Goal: Transaction & Acquisition: Download file/media

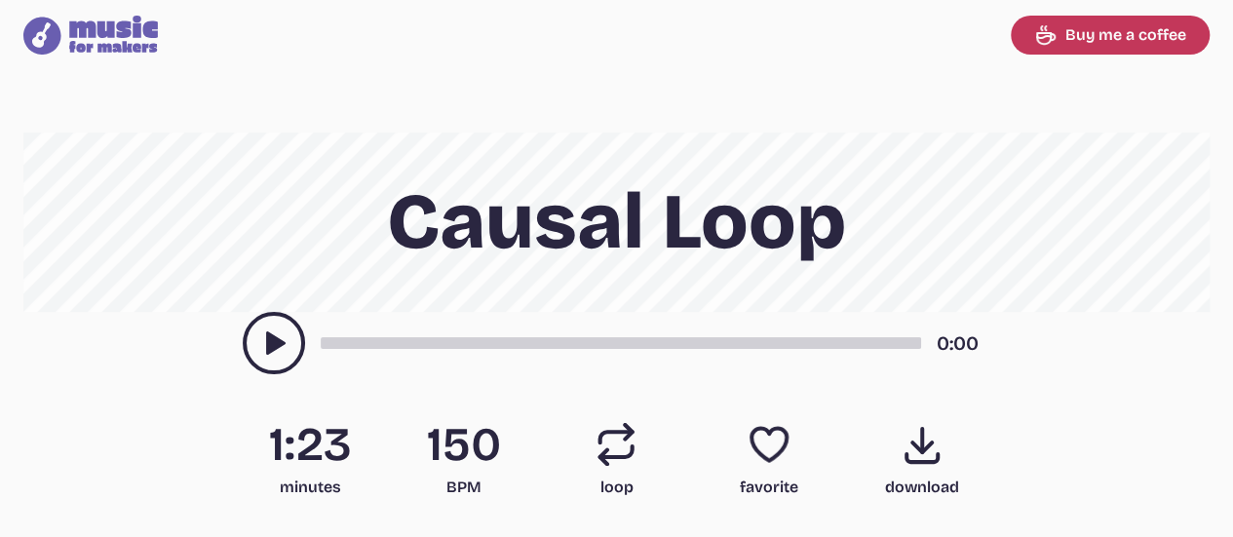
click at [261, 348] on icon "play-pause toggle" at bounding box center [273, 342] width 31 height 31
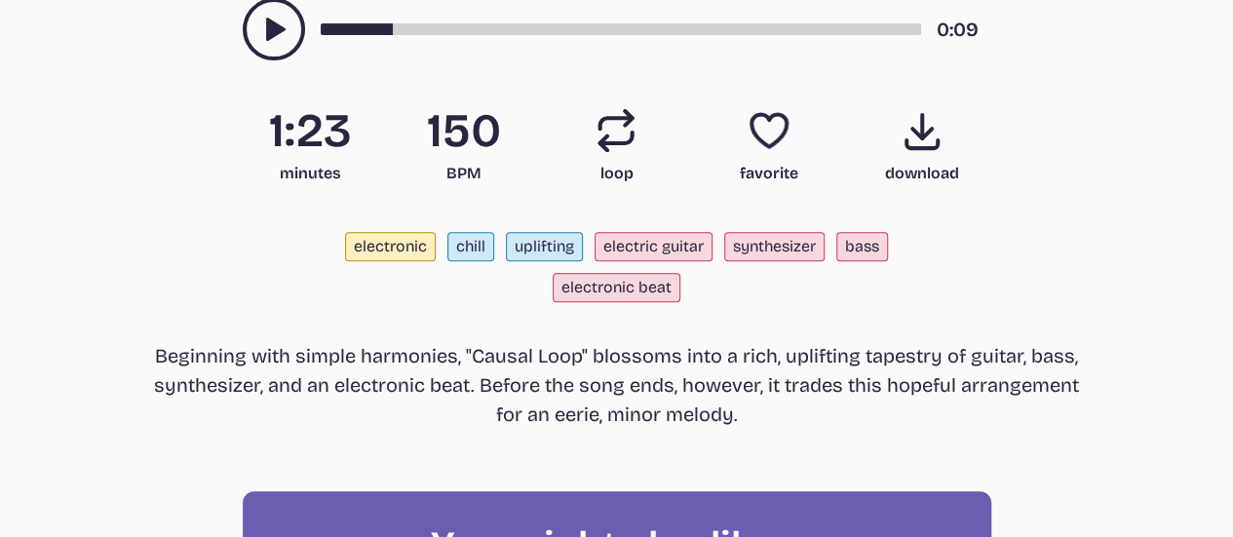
scroll to position [316, 0]
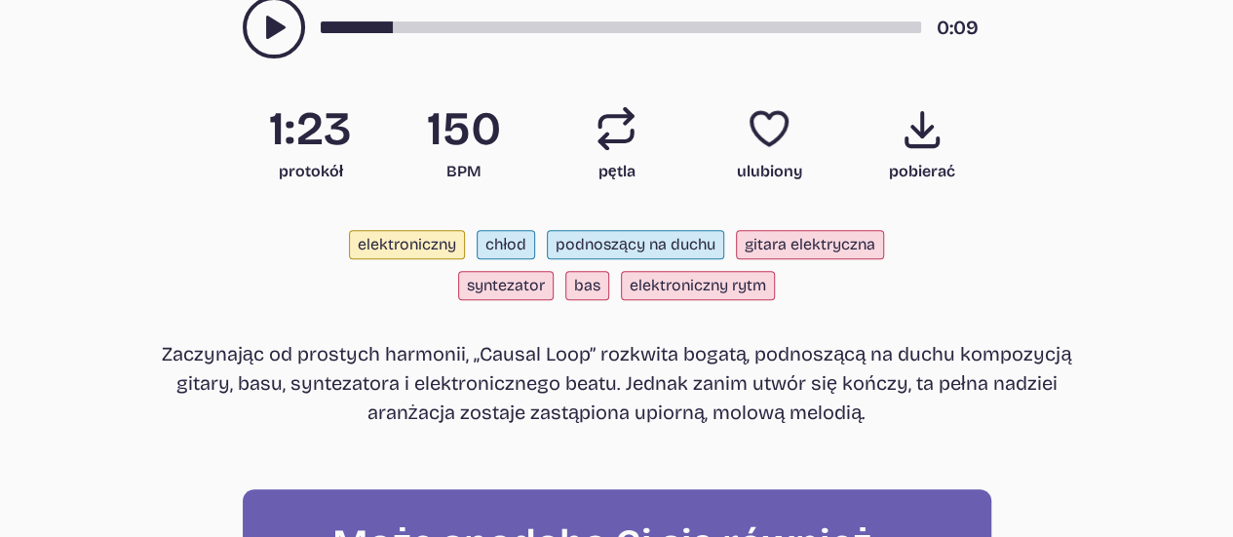
click at [694, 371] on font "Zaczynając od prostych harmonii, „Causal Loop” rozkwita bogatą, podnoszącą na d…" at bounding box center [617, 383] width 910 height 82
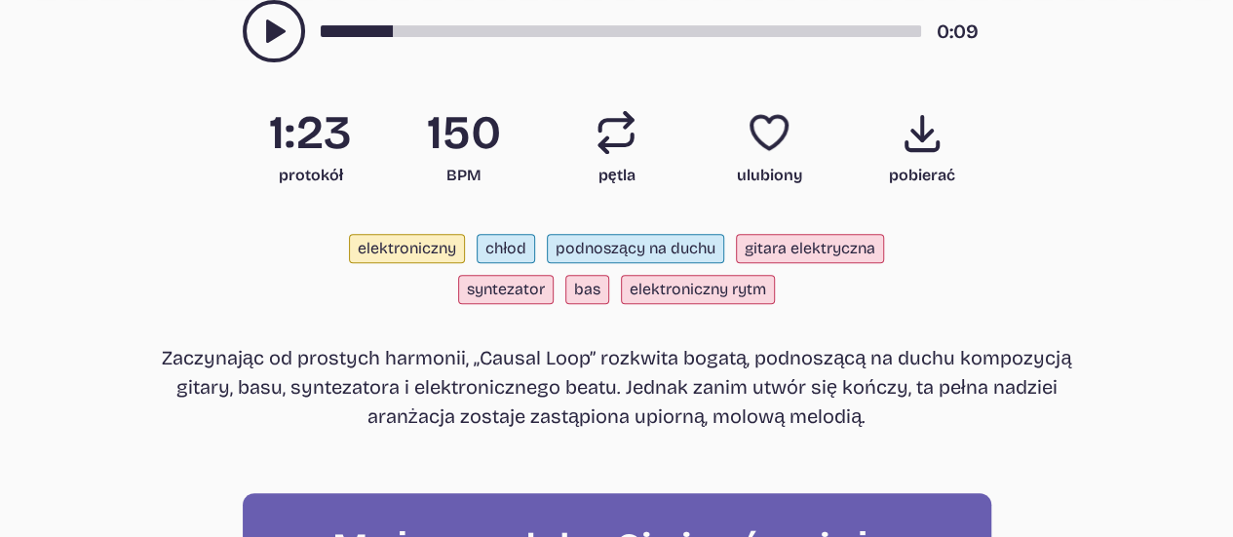
scroll to position [0, 0]
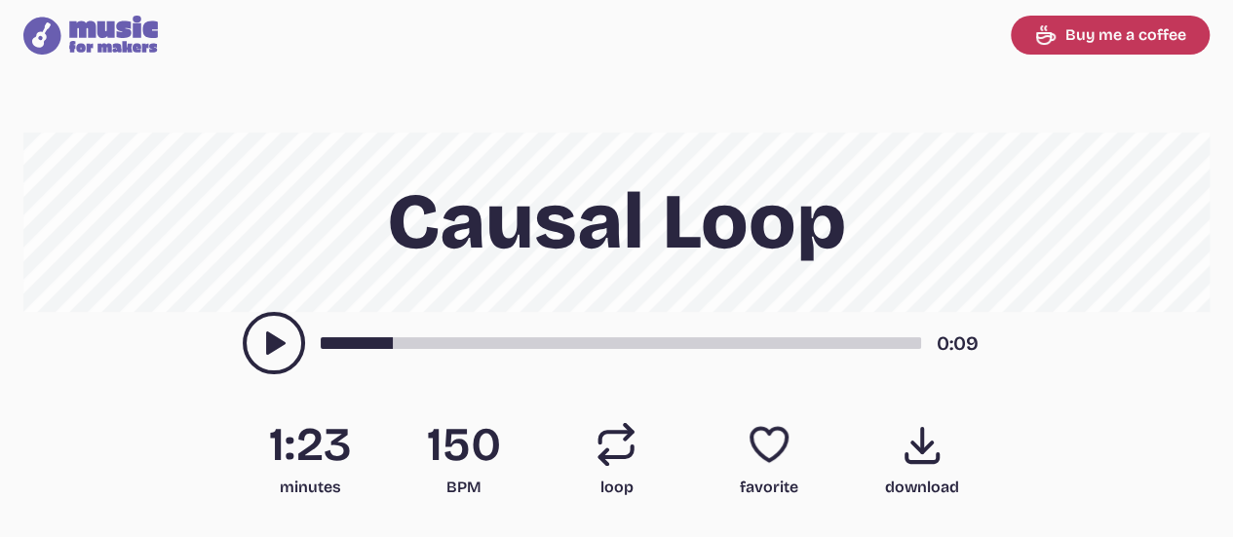
click at [1008, 293] on h1 "Causal Loop" at bounding box center [617, 222] width 936 height 179
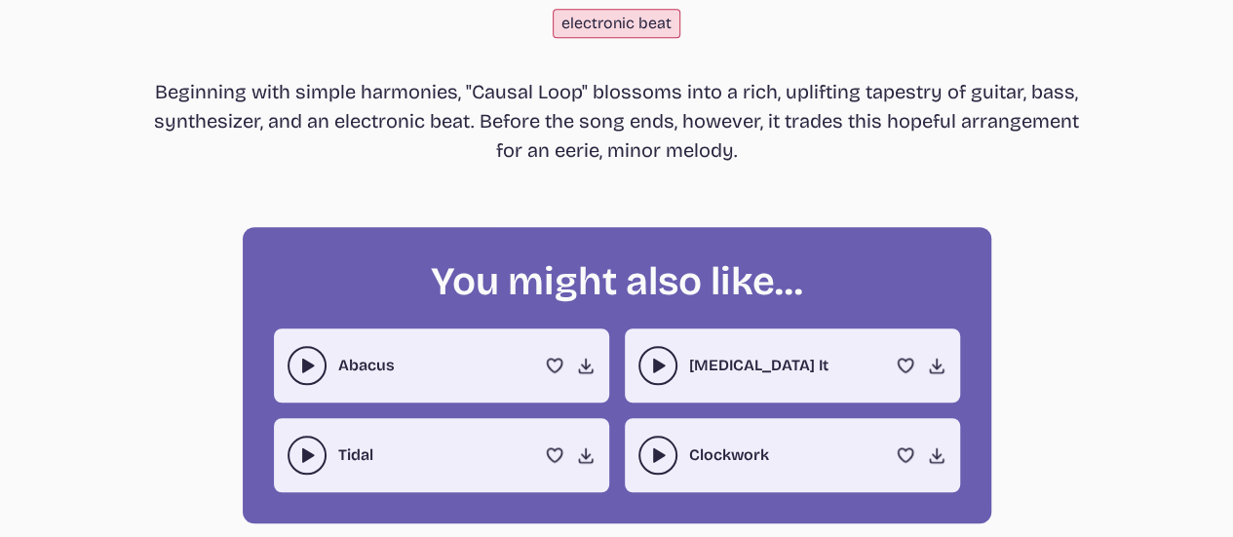
scroll to position [581, 0]
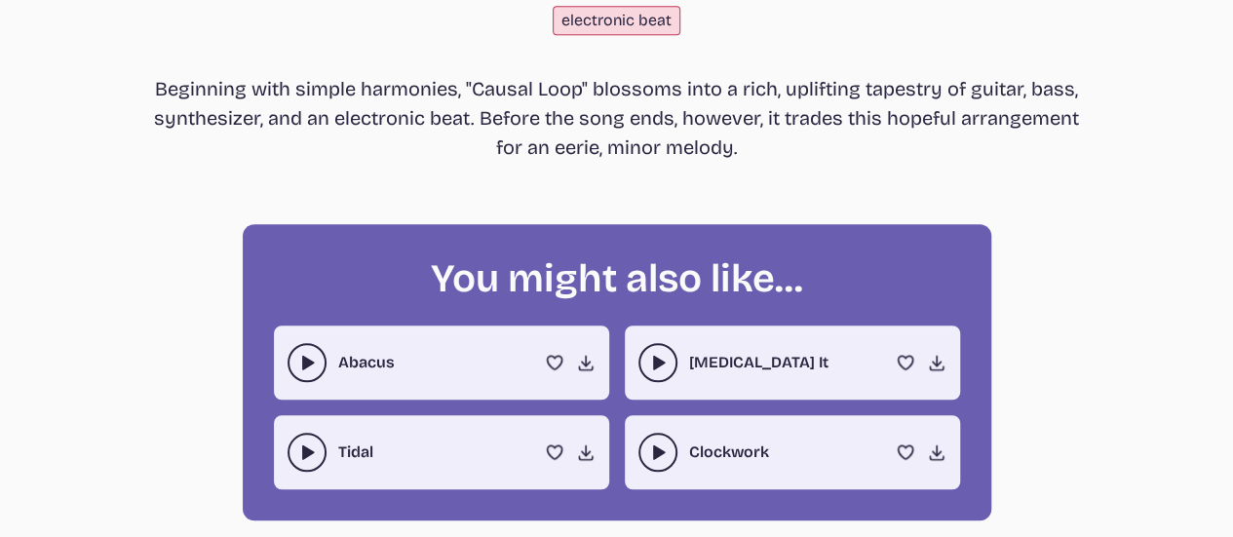
click at [662, 362] on use "play-pause toggle" at bounding box center [657, 362] width 19 height 19
click at [661, 446] on icon "play-pause toggle" at bounding box center [657, 451] width 19 height 19
click at [661, 446] on use "play-pause toggle" at bounding box center [657, 451] width 19 height 19
click at [298, 359] on icon "play-pause toggle" at bounding box center [306, 362] width 19 height 19
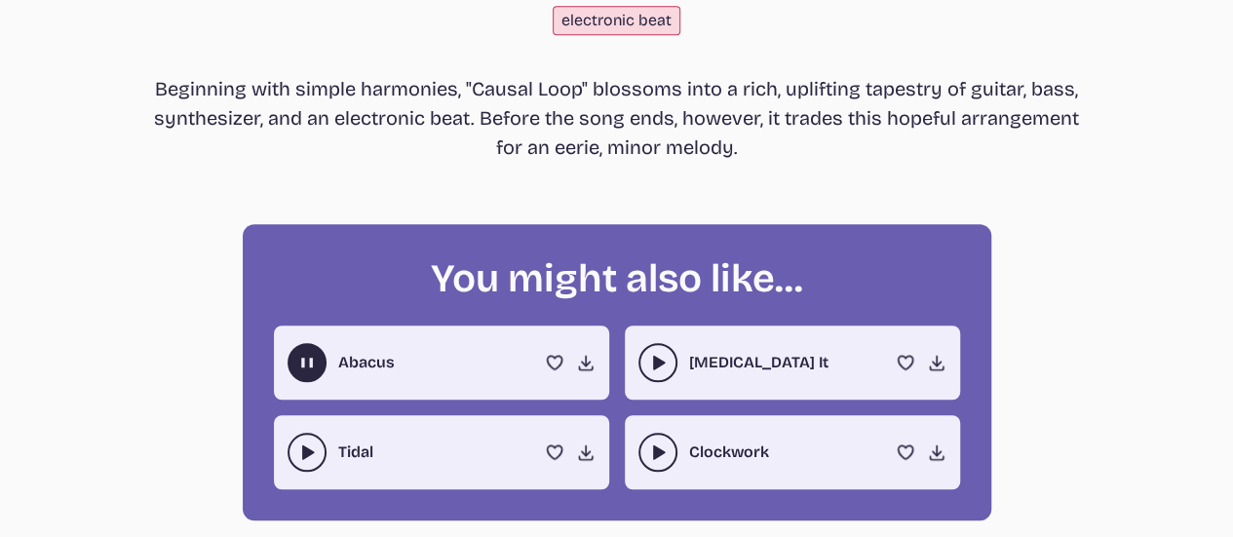
click at [298, 359] on icon "play-pause toggle" at bounding box center [306, 362] width 19 height 19
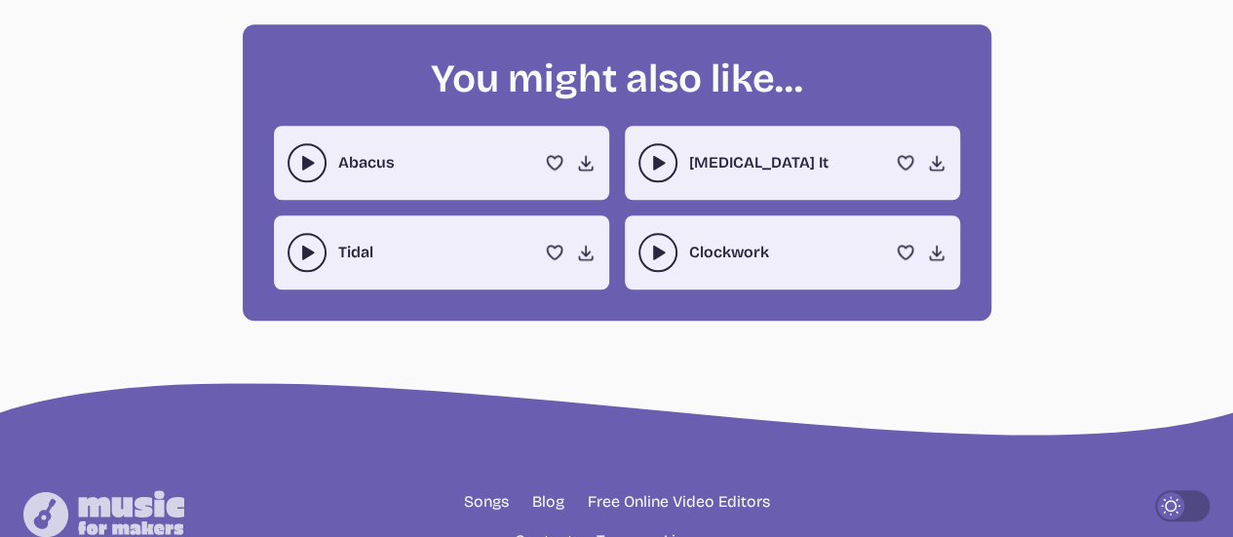
scroll to position [793, 0]
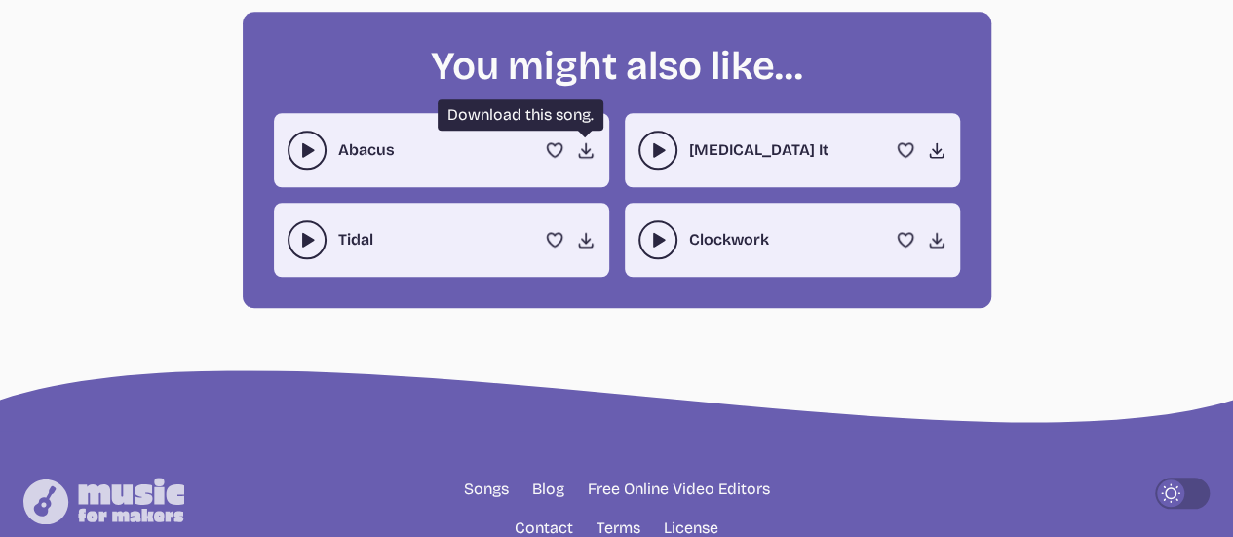
click at [585, 149] on use at bounding box center [585, 149] width 19 height 19
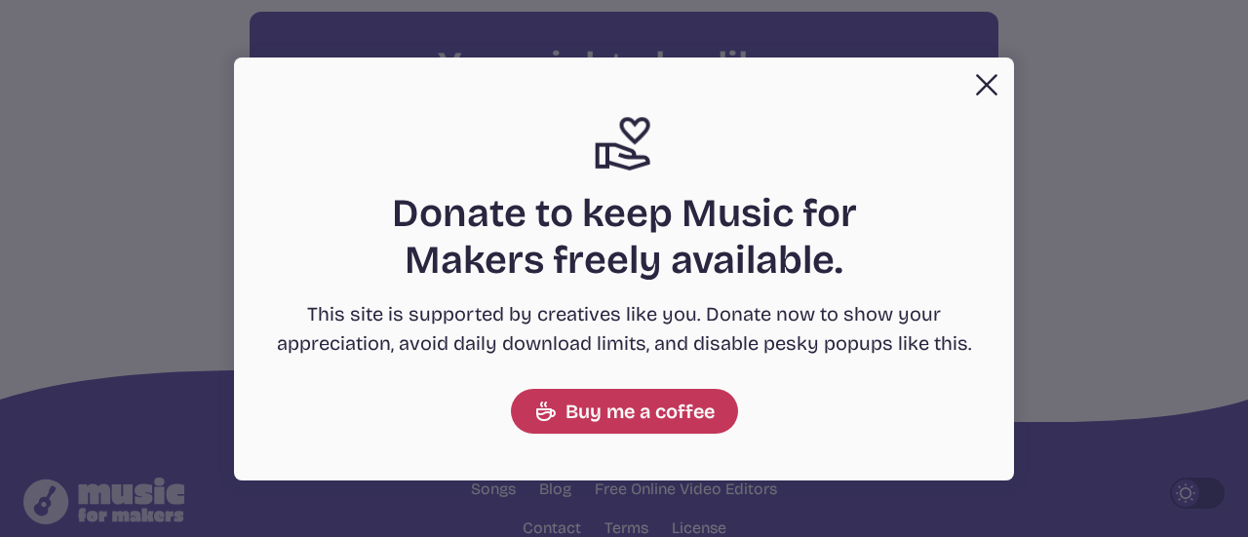
click at [982, 95] on button "Close" at bounding box center [986, 84] width 39 height 39
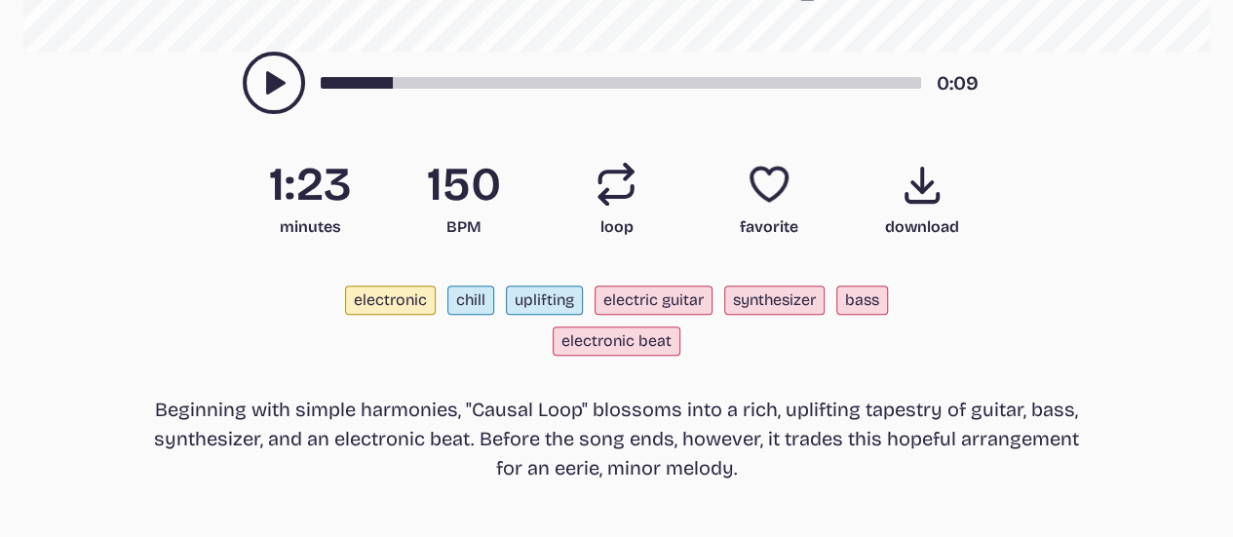
scroll to position [258, 0]
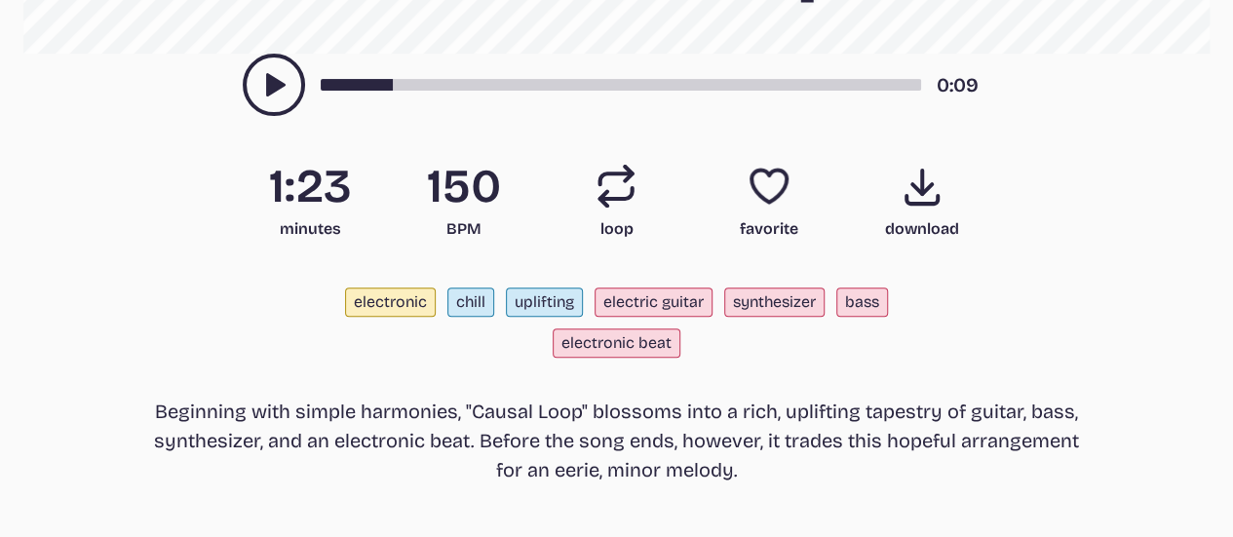
click at [906, 192] on icon "Download song" at bounding box center [922, 186] width 47 height 47
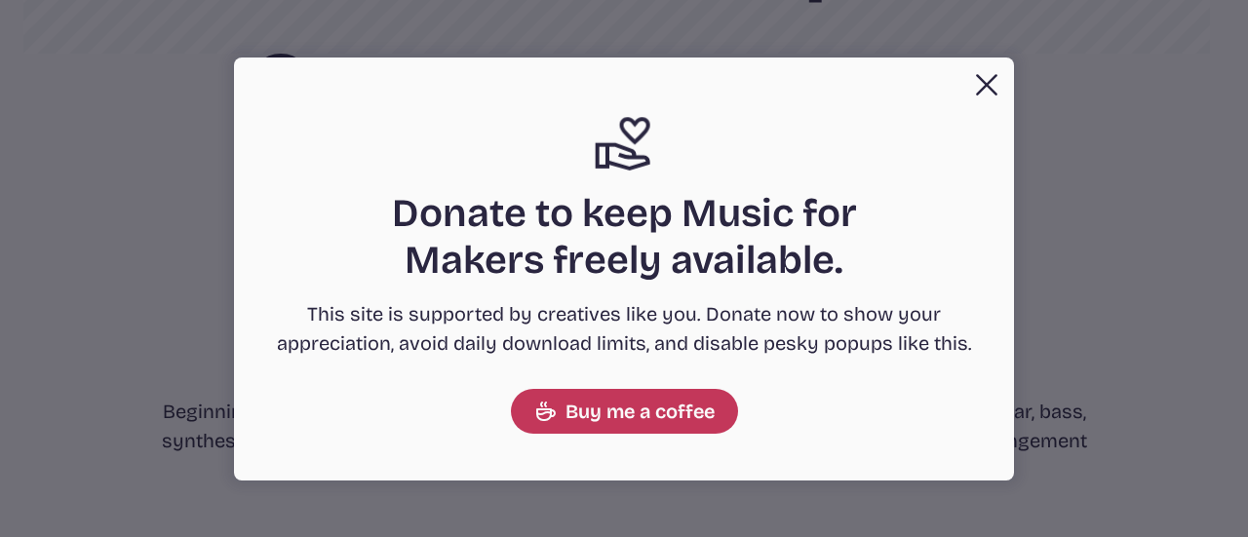
click at [982, 77] on button "Close" at bounding box center [986, 84] width 39 height 39
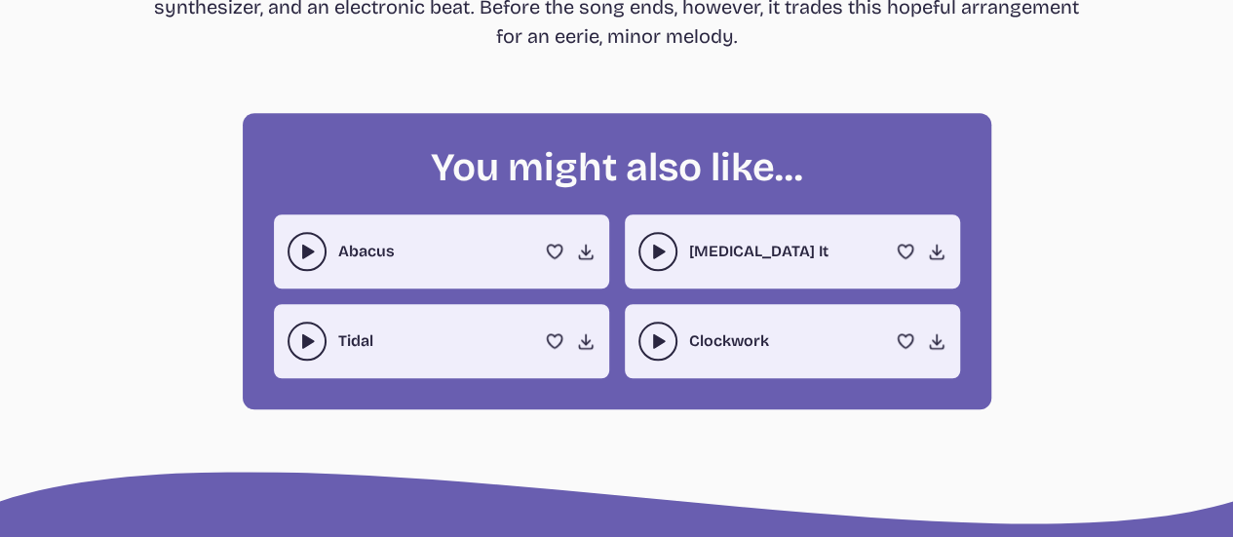
scroll to position [684, 0]
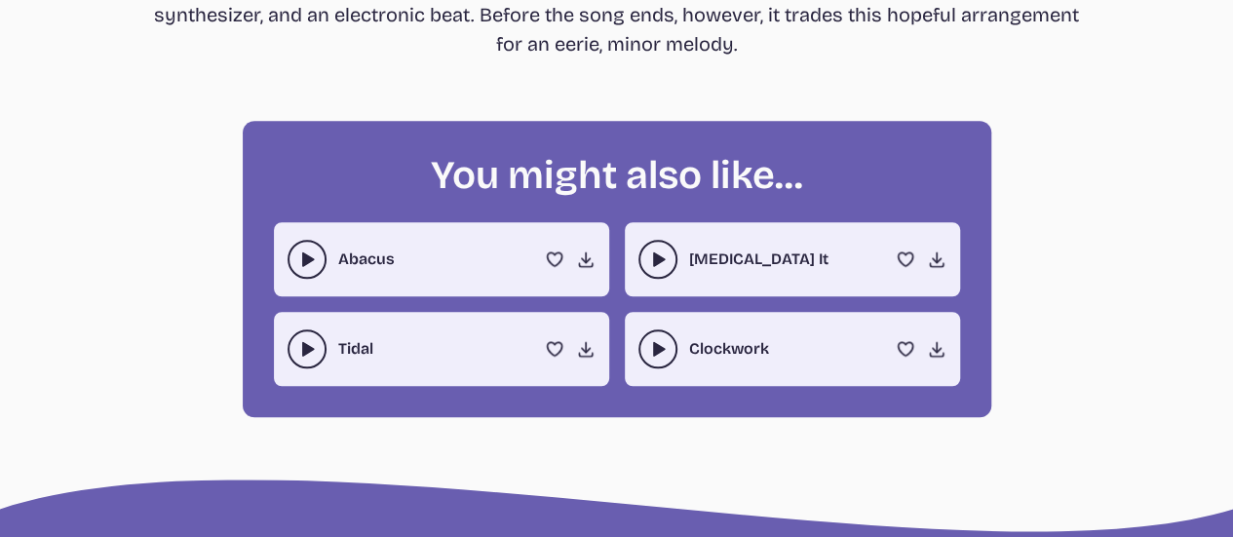
click at [314, 360] on button "play-pause toggle" at bounding box center [307, 348] width 39 height 39
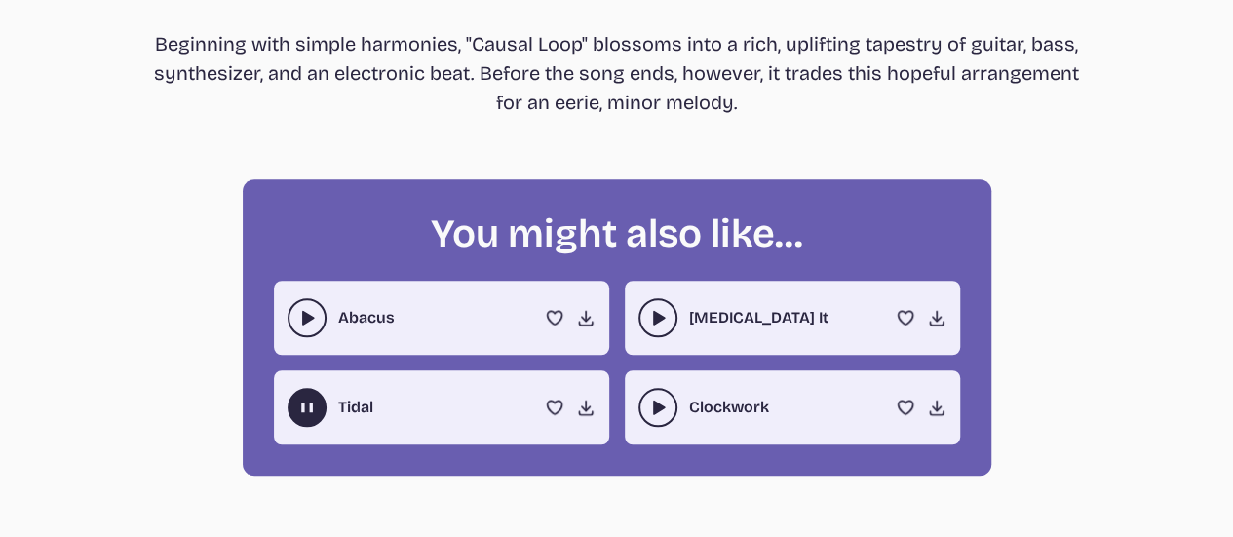
scroll to position [661, 0]
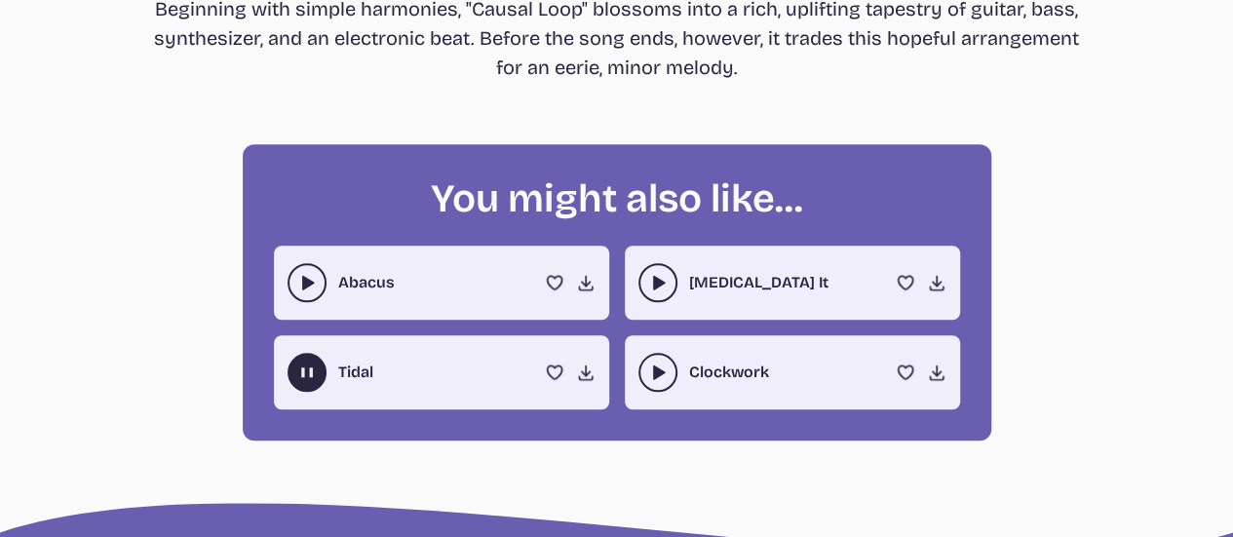
click at [359, 284] on link "Abacus" at bounding box center [366, 282] width 57 height 23
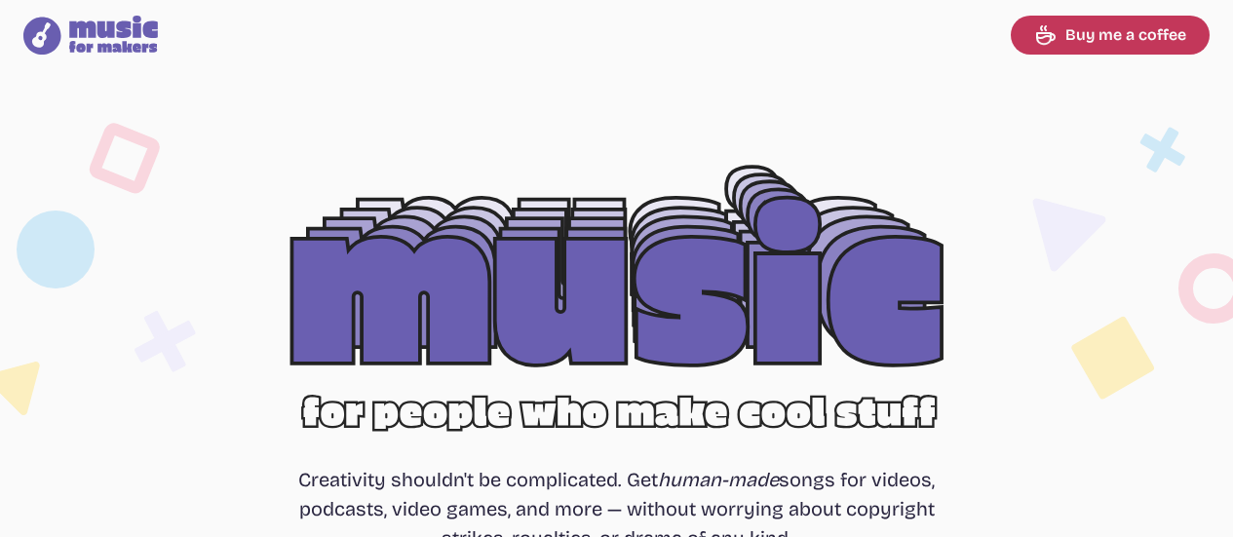
select select "most popular"
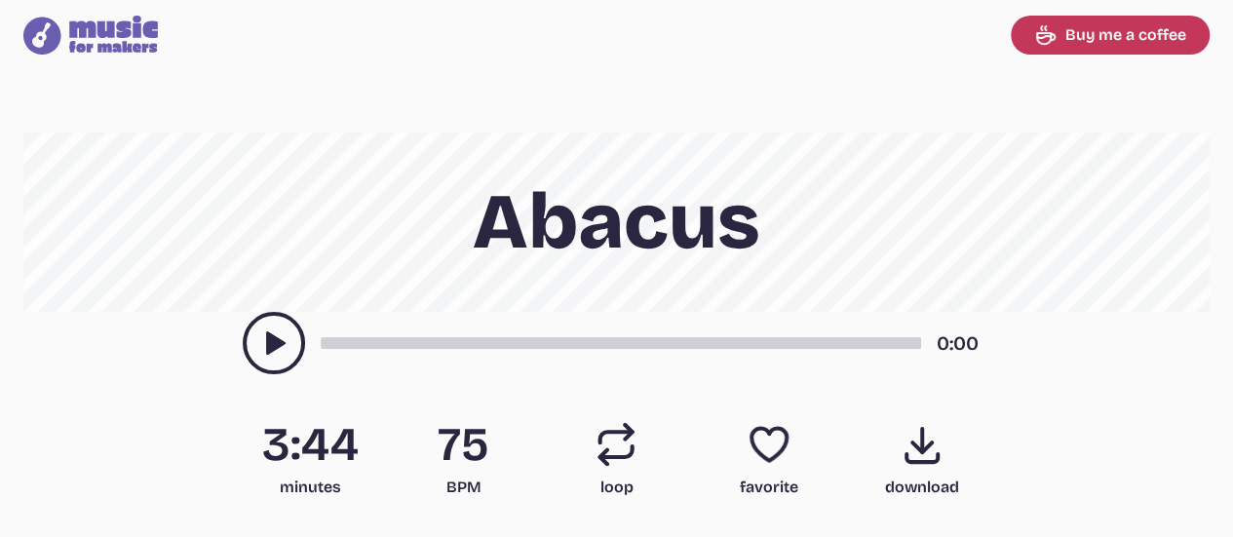
click at [281, 346] on use "play-pause toggle" at bounding box center [273, 342] width 31 height 31
click at [476, 346] on div "song-time-bar" at bounding box center [621, 343] width 600 height 12
click at [674, 349] on div "1:00" at bounding box center [617, 343] width 749 height 62
click at [674, 344] on div "song-time-bar" at bounding box center [621, 343] width 600 height 12
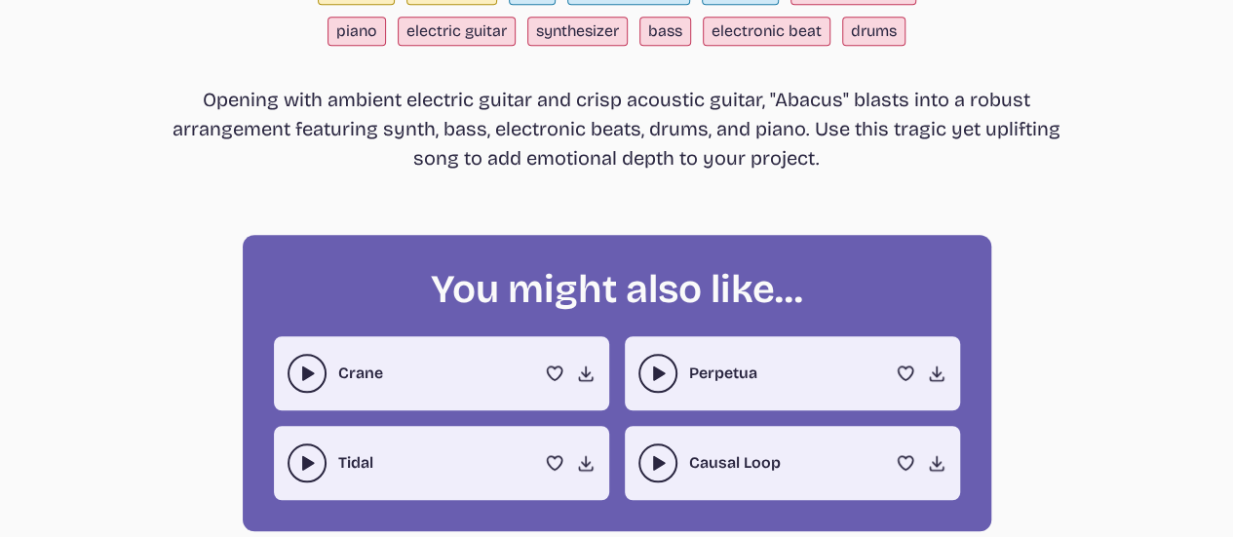
scroll to position [907, 0]
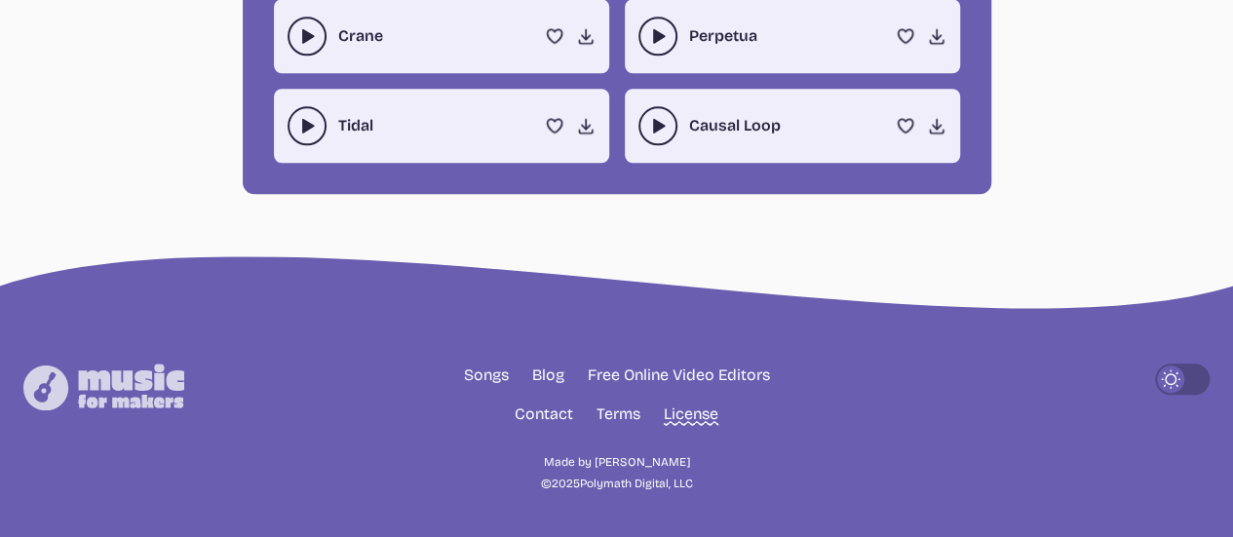
click at [692, 406] on link "License" at bounding box center [691, 414] width 55 height 23
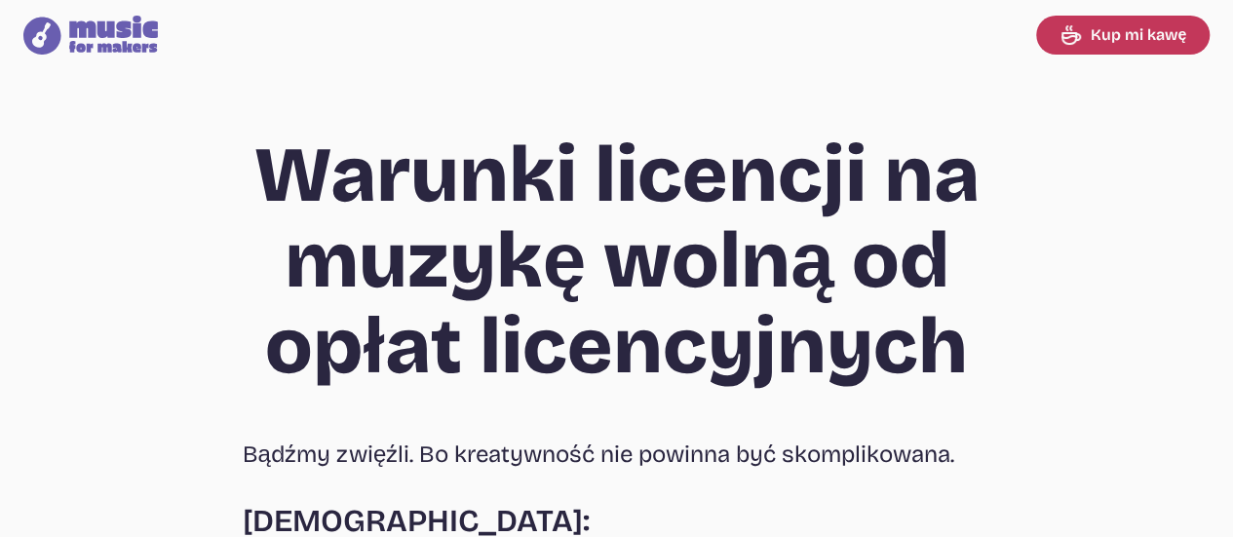
click at [1080, 37] on icon at bounding box center [1077, 37] width 5 height 6
click at [91, 44] on icon at bounding box center [113, 34] width 89 height 37
select select "most popular"
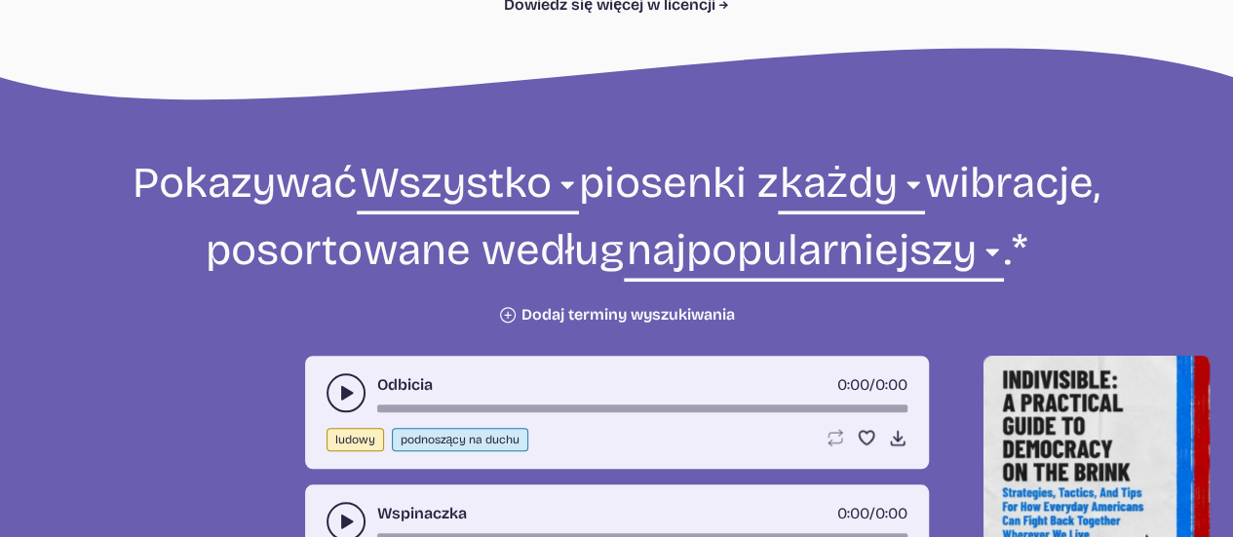
scroll to position [624, 0]
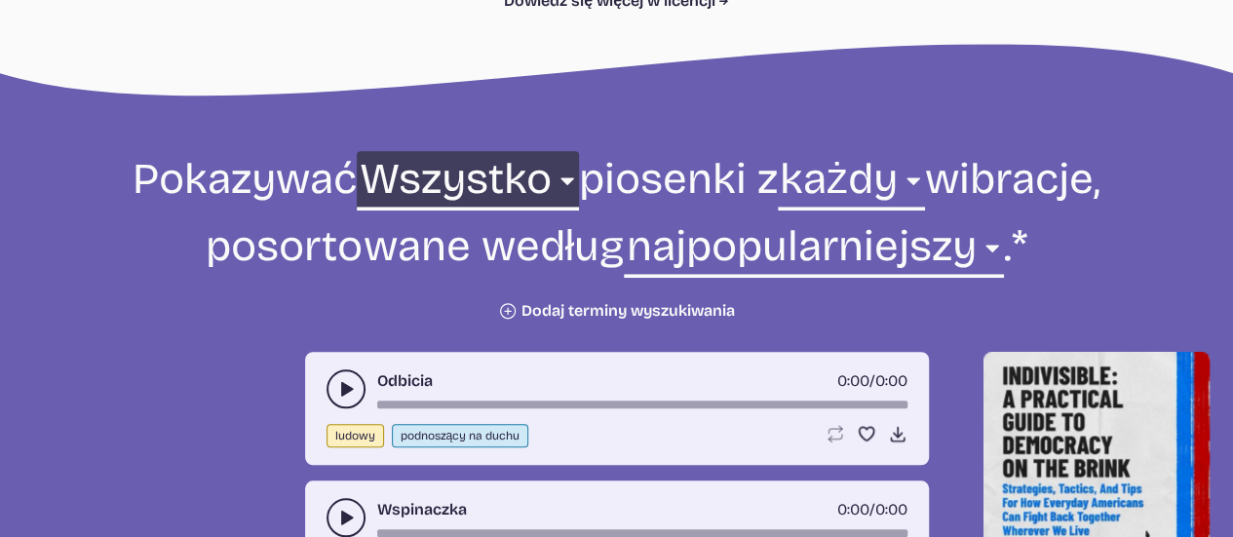
click at [554, 183] on select "Wszystko otoczenia kinowy elektroniczny ludowy wakacje jazz muzyka pop głaz świ…" at bounding box center [467, 184] width 221 height 67
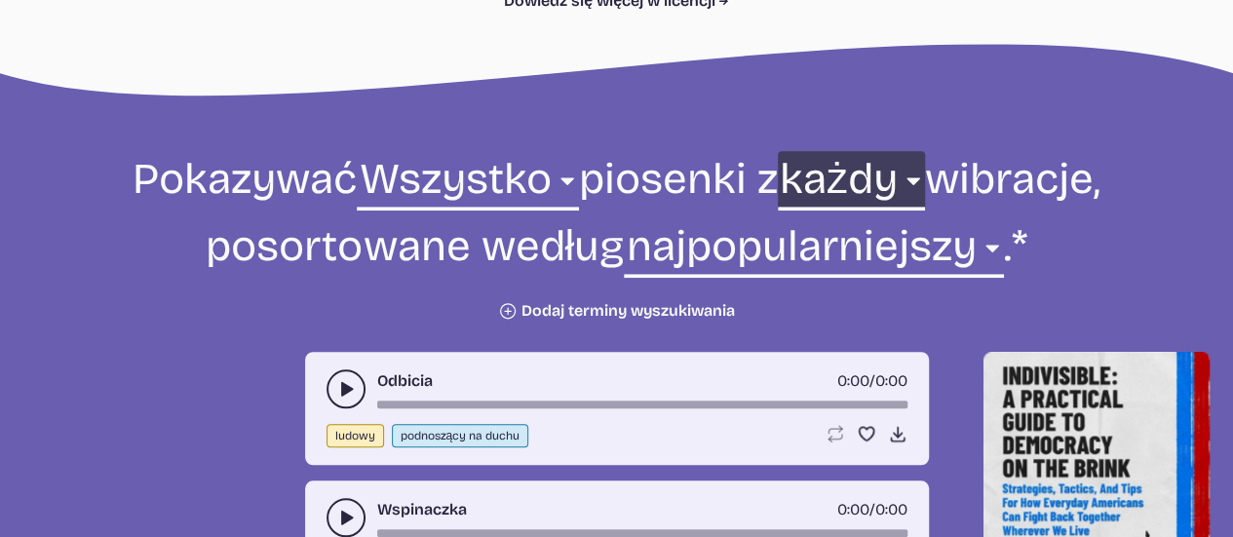
click at [912, 171] on select "każdy agresywny chłod kontemplacyjny ciemny dramatyczny niefrasobliwy energetyz…" at bounding box center [851, 184] width 147 height 67
select select "dark"
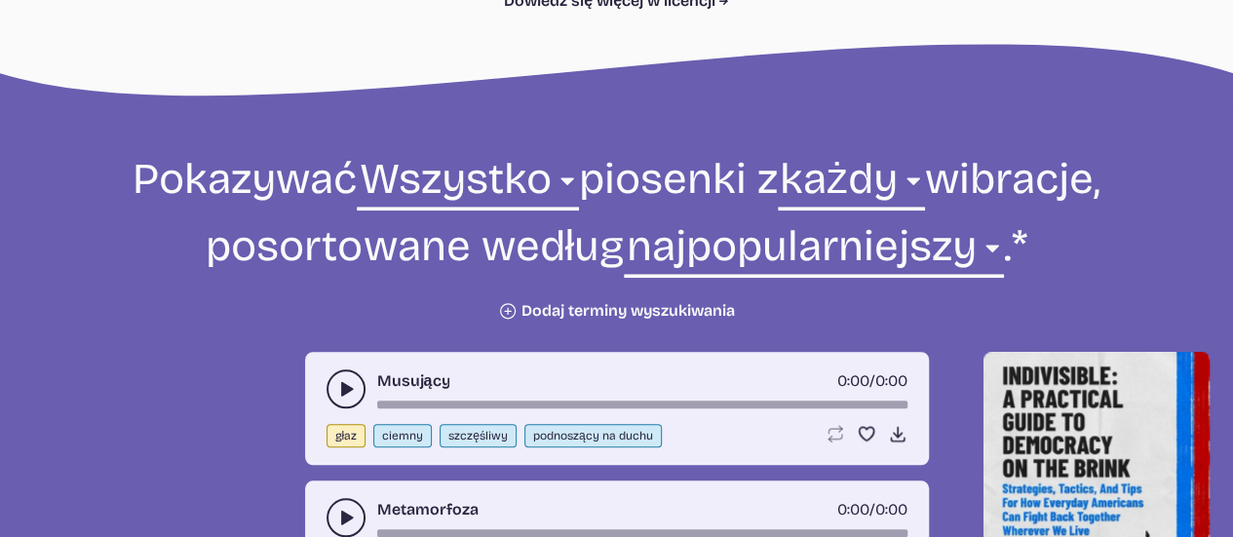
click at [344, 379] on icon "play-pause toggle" at bounding box center [345, 388] width 19 height 19
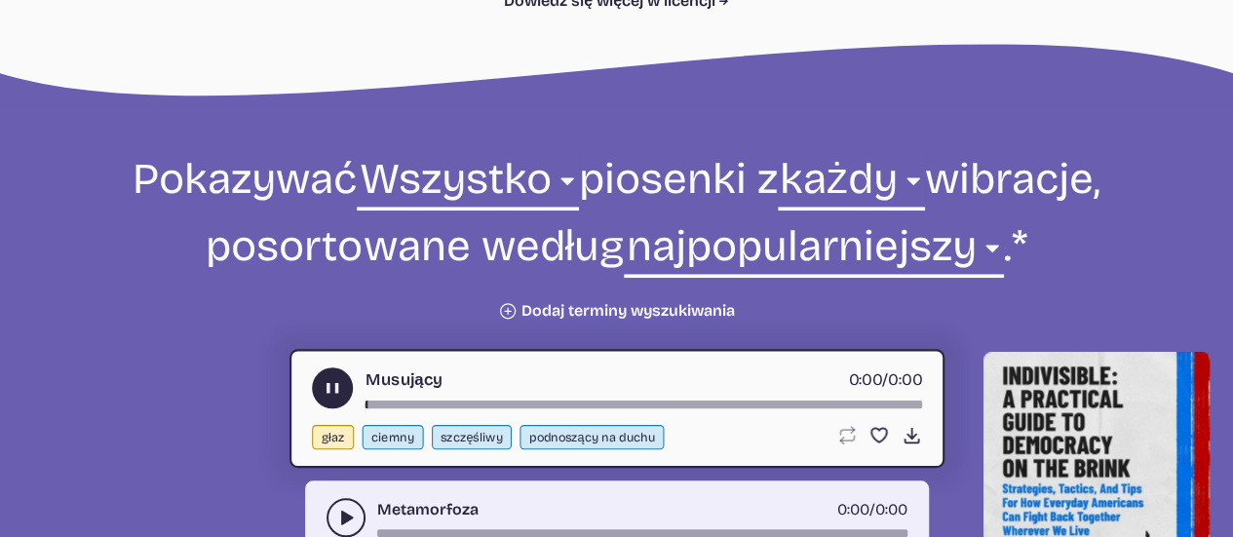
click at [344, 379] on button "play-pause toggle" at bounding box center [332, 387] width 41 height 41
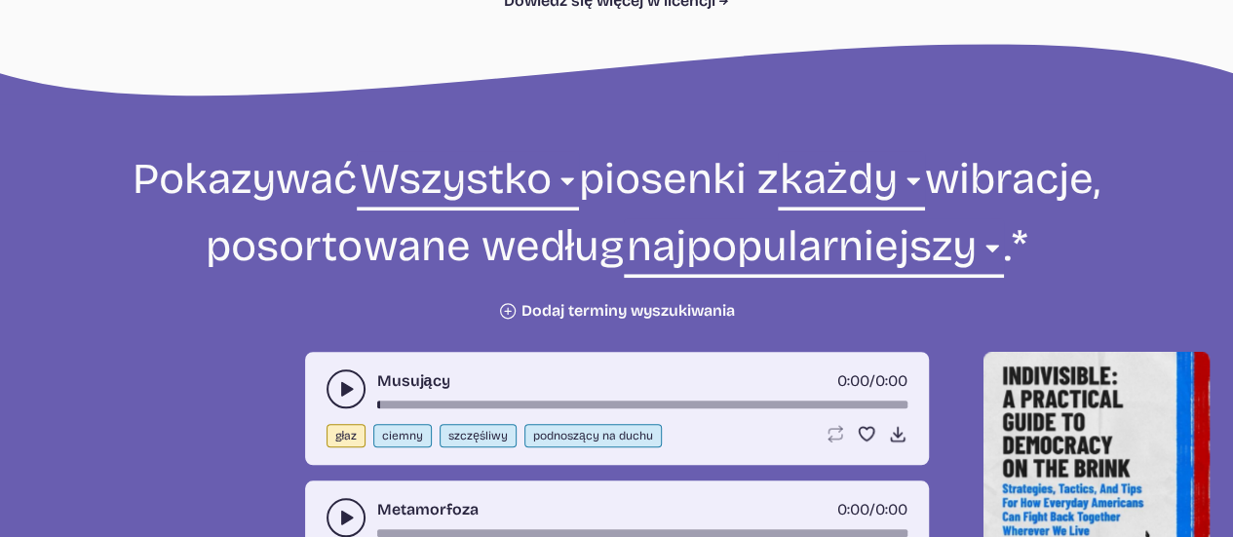
click at [344, 379] on icon "play-pause toggle" at bounding box center [345, 388] width 19 height 19
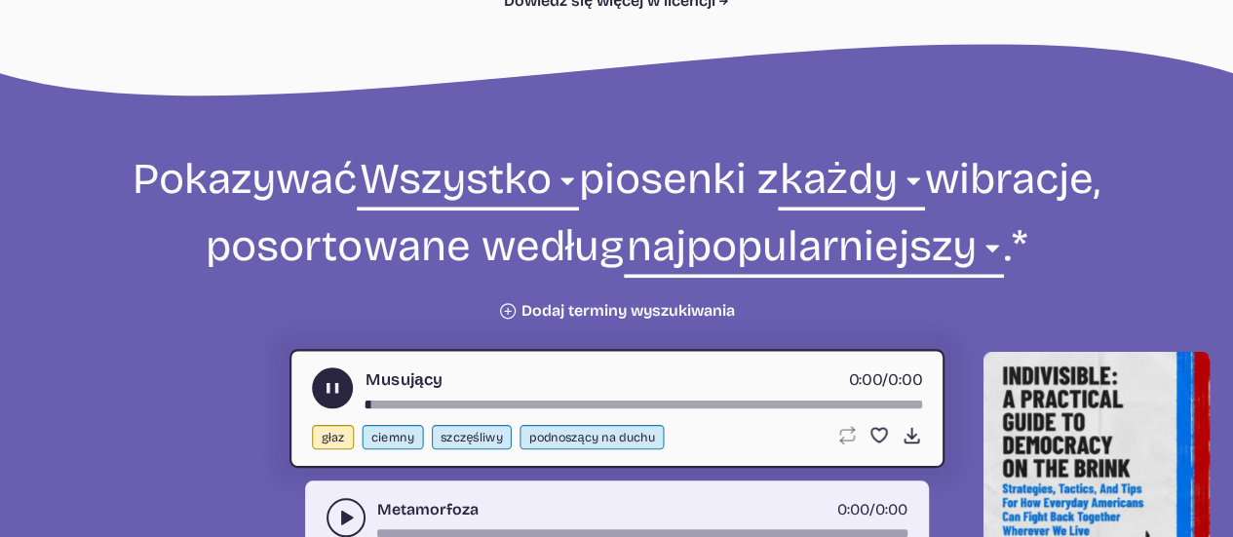
click at [410, 399] on div "Musujący 0:00 / 0:00" at bounding box center [617, 387] width 610 height 41
click at [323, 385] on icon "play-pause toggle" at bounding box center [332, 388] width 20 height 20
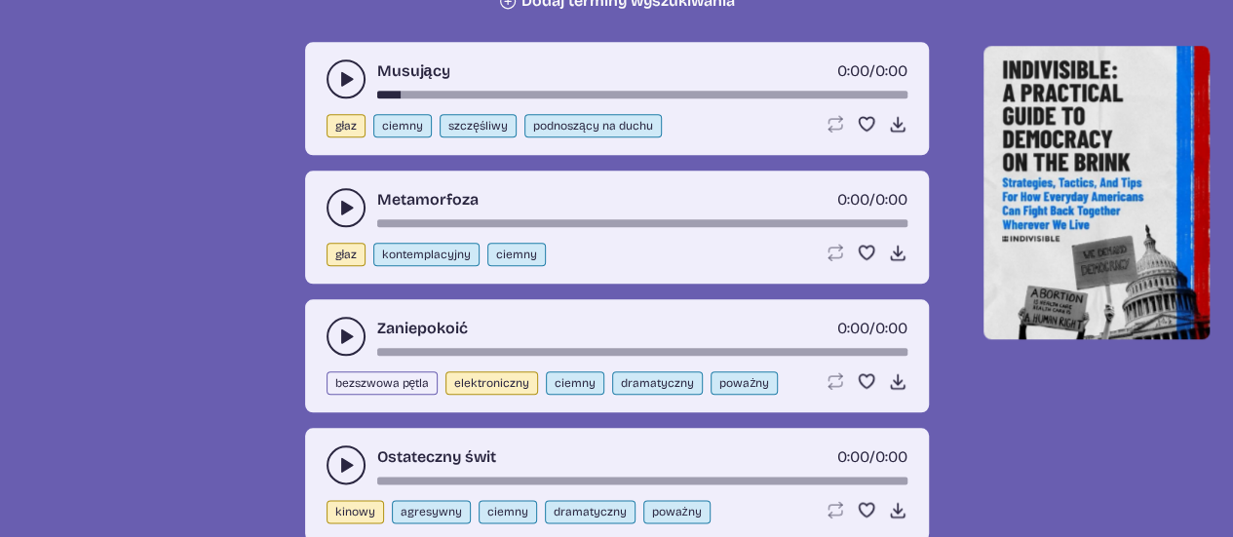
scroll to position [967, 0]
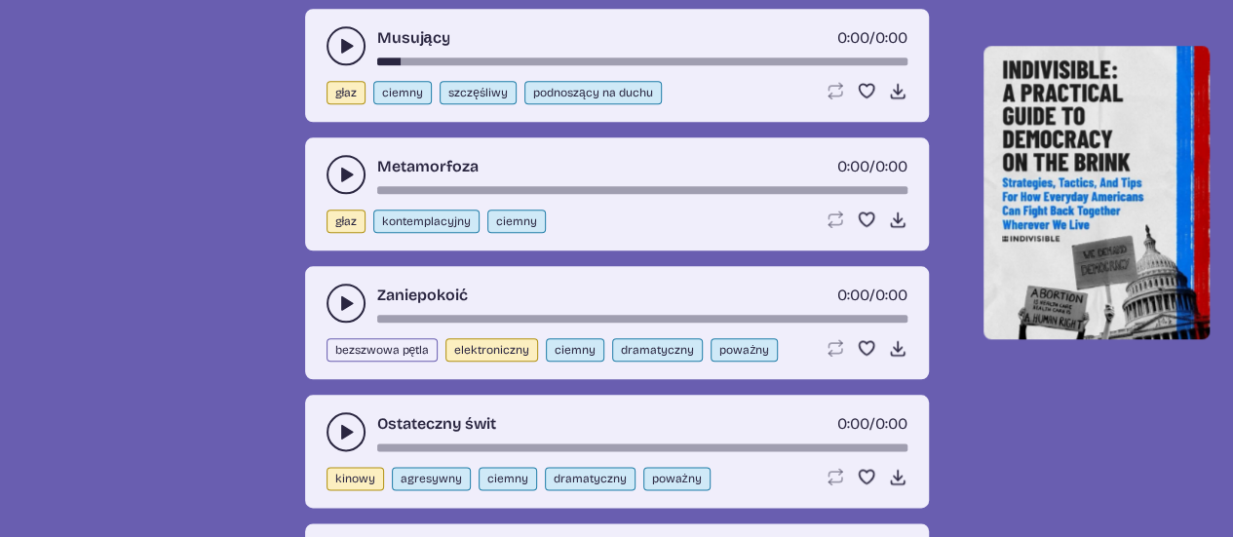
click at [343, 183] on icon "play-pause toggle" at bounding box center [345, 174] width 19 height 19
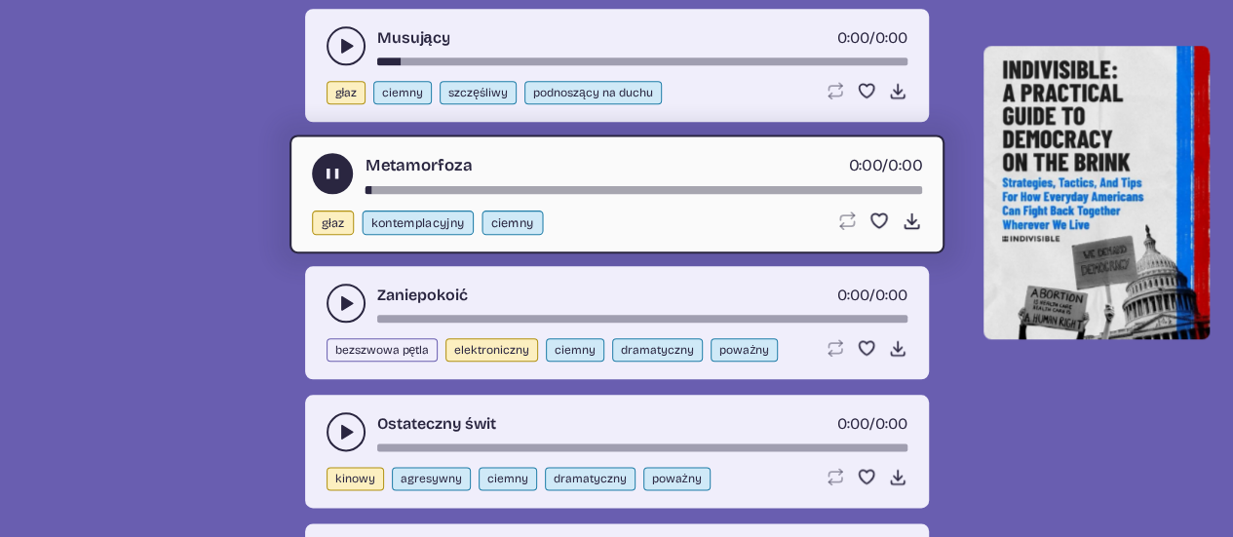
click at [437, 190] on div "takt-czasu-piosenki" at bounding box center [643, 190] width 557 height 8
click at [322, 162] on button "play-pause toggle" at bounding box center [332, 173] width 41 height 41
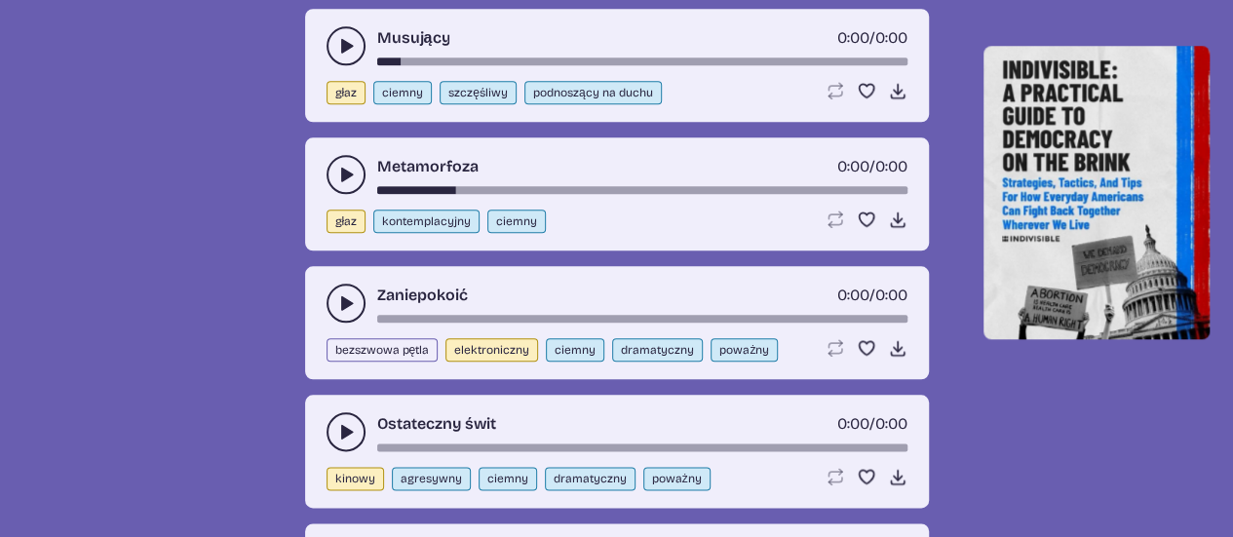
click at [341, 299] on use "play-pause toggle" at bounding box center [345, 302] width 19 height 19
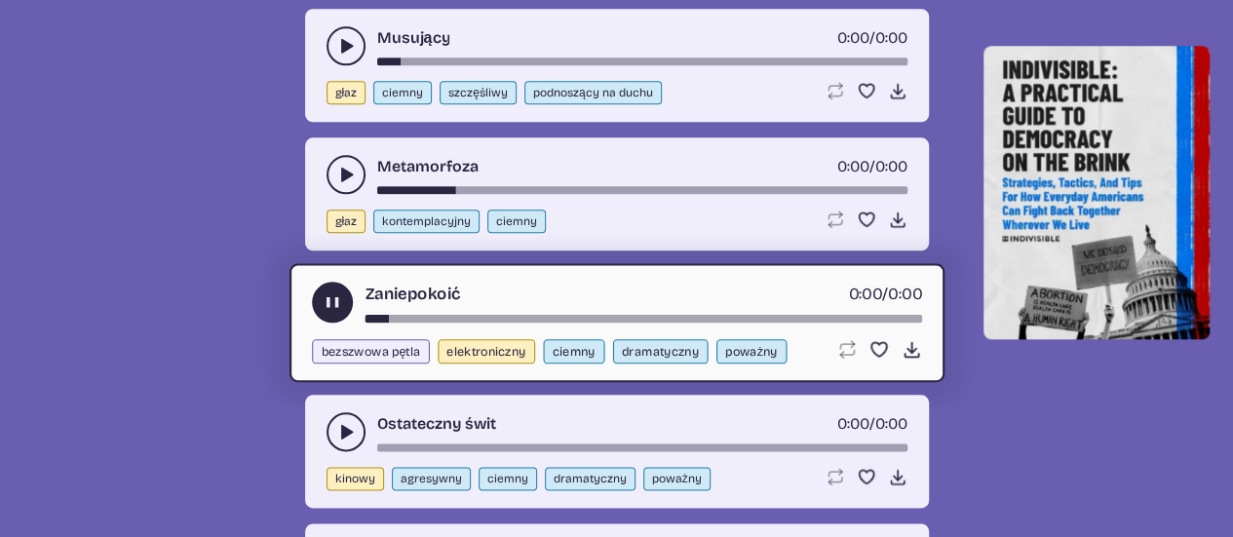
click at [324, 301] on icon "play-pause toggle" at bounding box center [332, 302] width 20 height 20
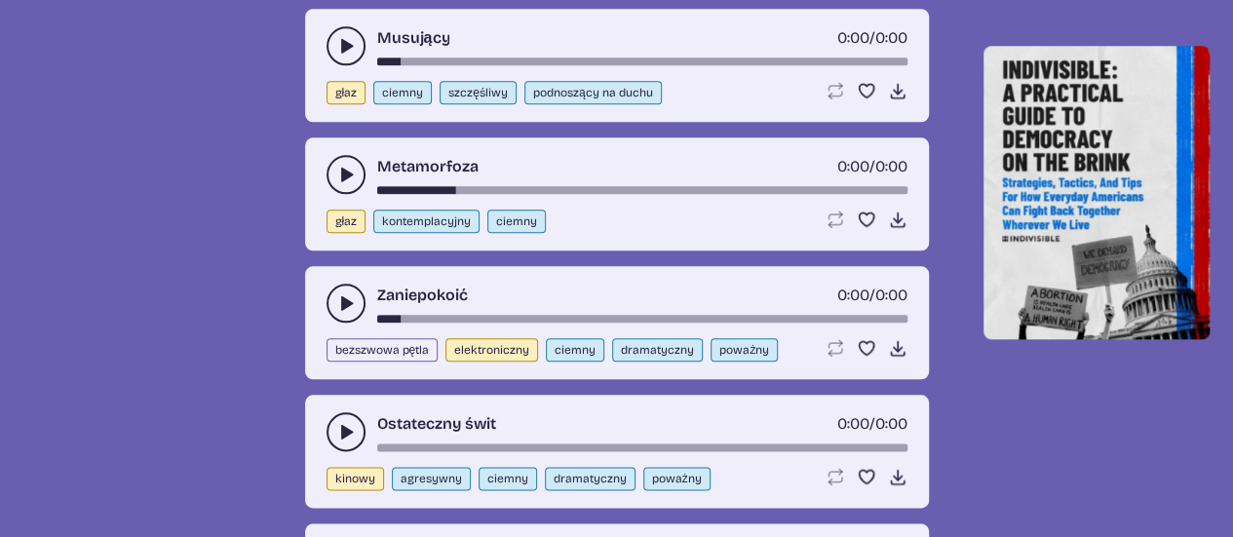
click at [341, 422] on icon "play-pause toggle" at bounding box center [345, 431] width 19 height 19
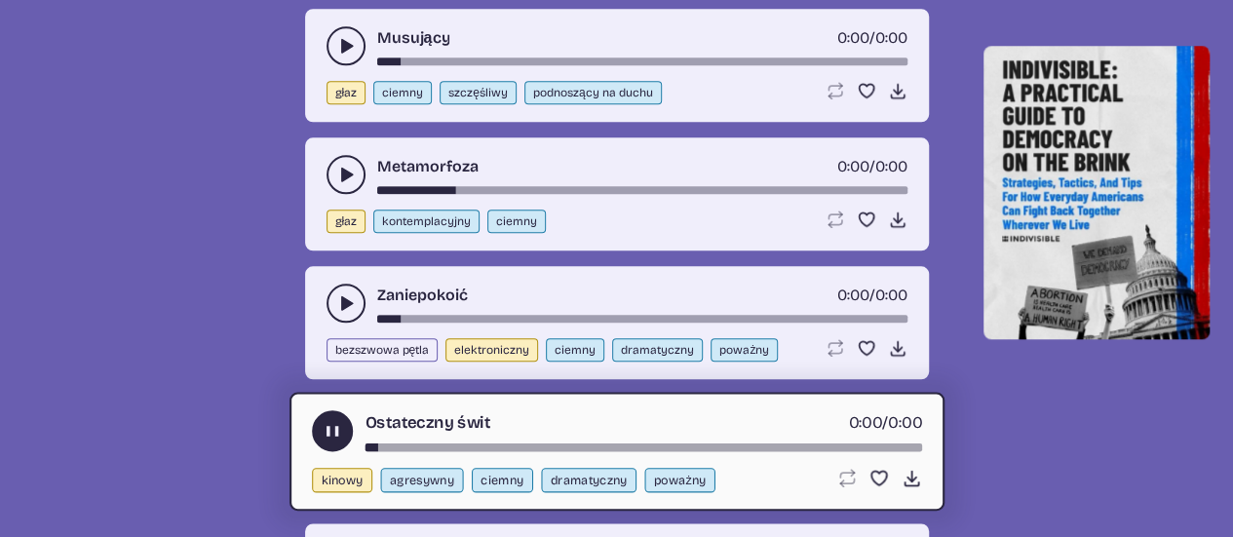
click at [460, 445] on div "takt-czasu-piosenki" at bounding box center [643, 447] width 557 height 8
click at [320, 434] on button "play-pause toggle" at bounding box center [332, 430] width 41 height 41
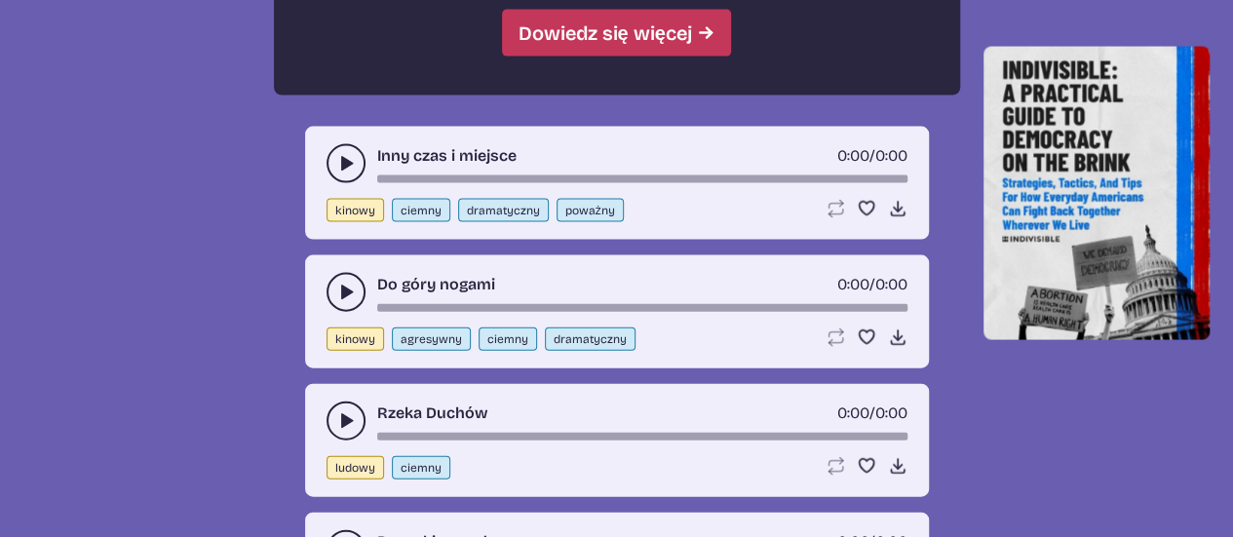
scroll to position [2039, 0]
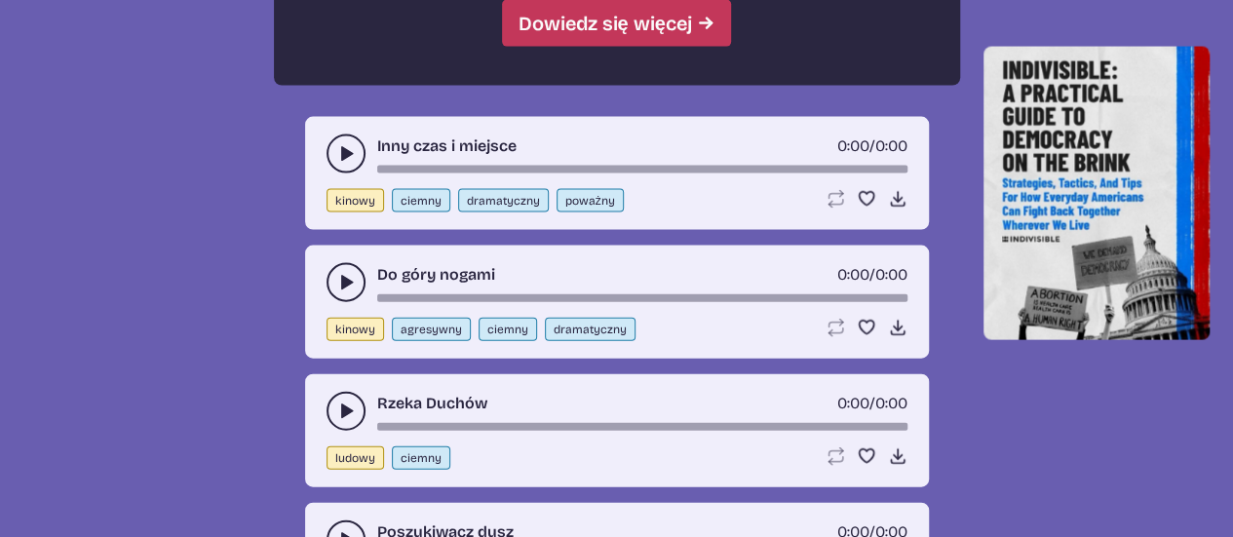
click at [350, 144] on icon "play-pause toggle" at bounding box center [345, 153] width 19 height 19
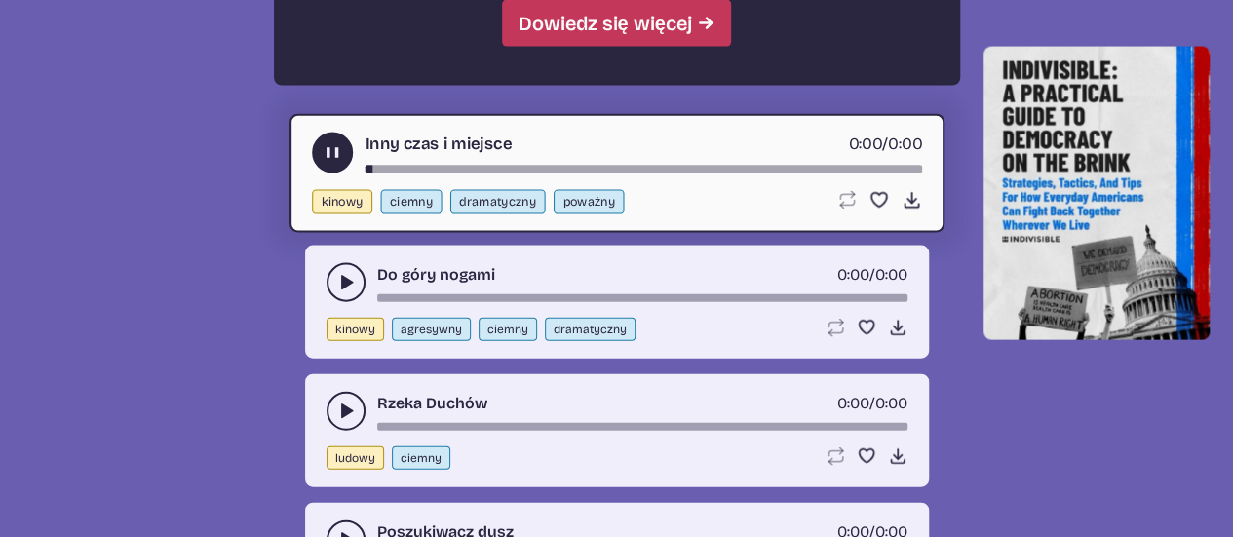
click at [501, 169] on div "takt-czasu-piosenki" at bounding box center [643, 170] width 557 height 8
click at [321, 148] on button "play-pause toggle" at bounding box center [332, 153] width 41 height 41
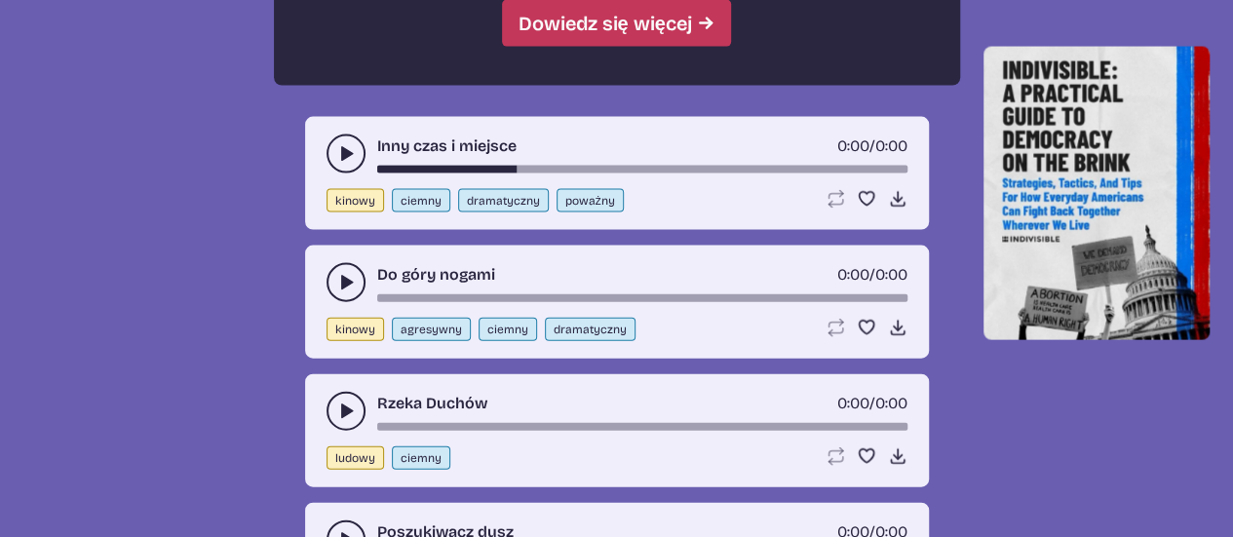
click at [336, 416] on icon "play-pause toggle" at bounding box center [345, 411] width 19 height 19
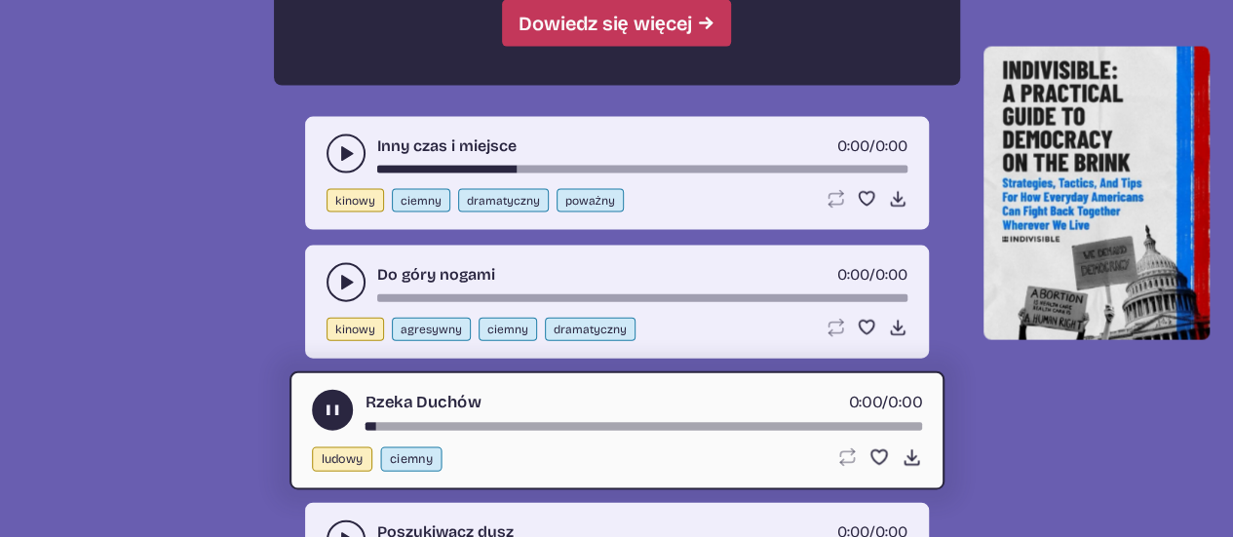
click at [415, 423] on div "takt-czasu-piosenki" at bounding box center [643, 427] width 557 height 8
click at [325, 401] on use "play-pause toggle" at bounding box center [332, 411] width 20 height 20
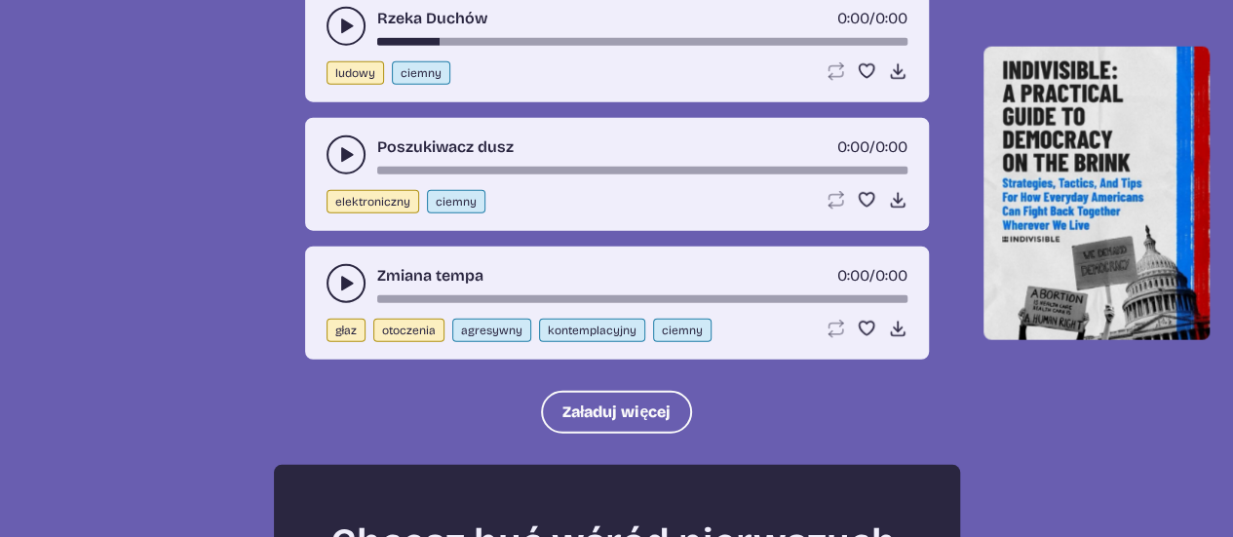
scroll to position [2429, 0]
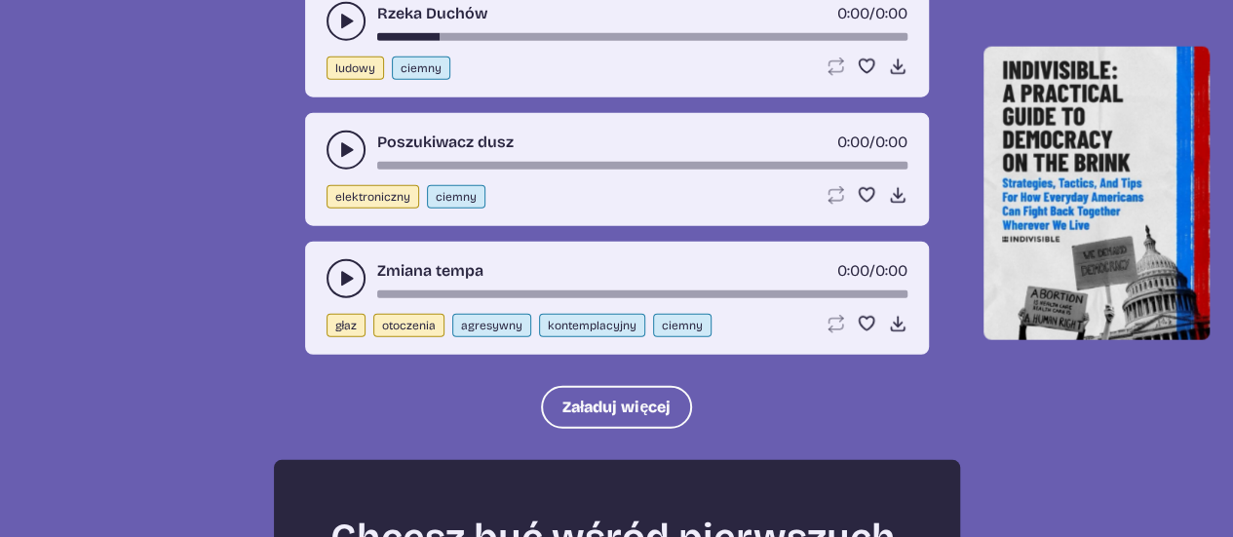
click at [339, 159] on button "play-pause toggle" at bounding box center [346, 150] width 39 height 39
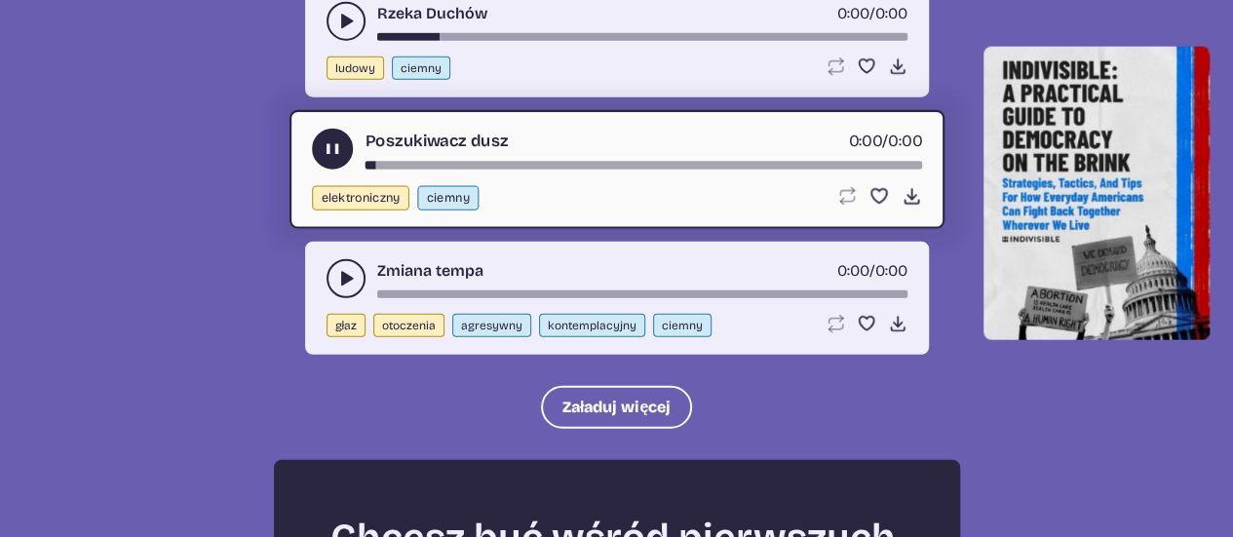
click at [356, 195] on font "elektroniczny" at bounding box center [360, 198] width 79 height 15
select select "electronic"
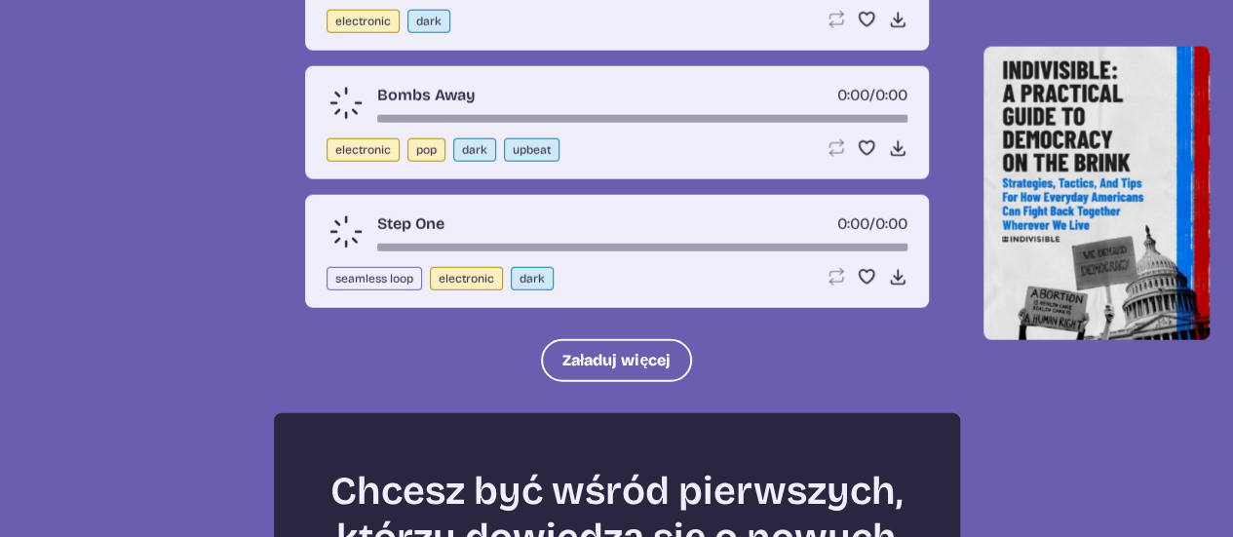
scroll to position [727, 0]
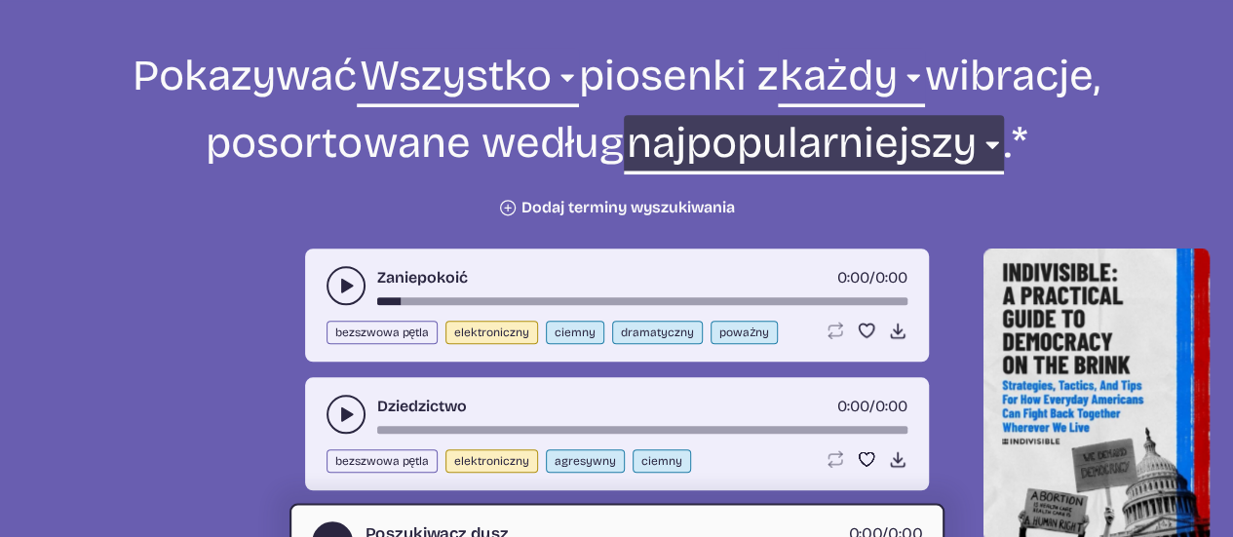
click at [922, 131] on select "najnowszy najstarszy najpopularniejszy najmniej popularny nazwa" at bounding box center [813, 148] width 379 height 67
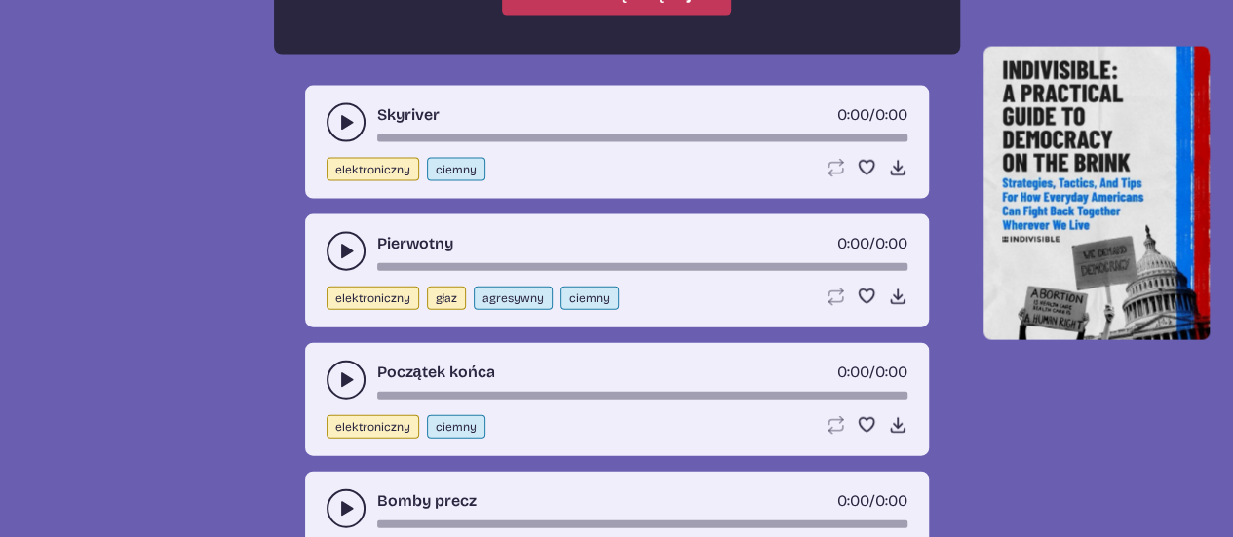
scroll to position [2074, 0]
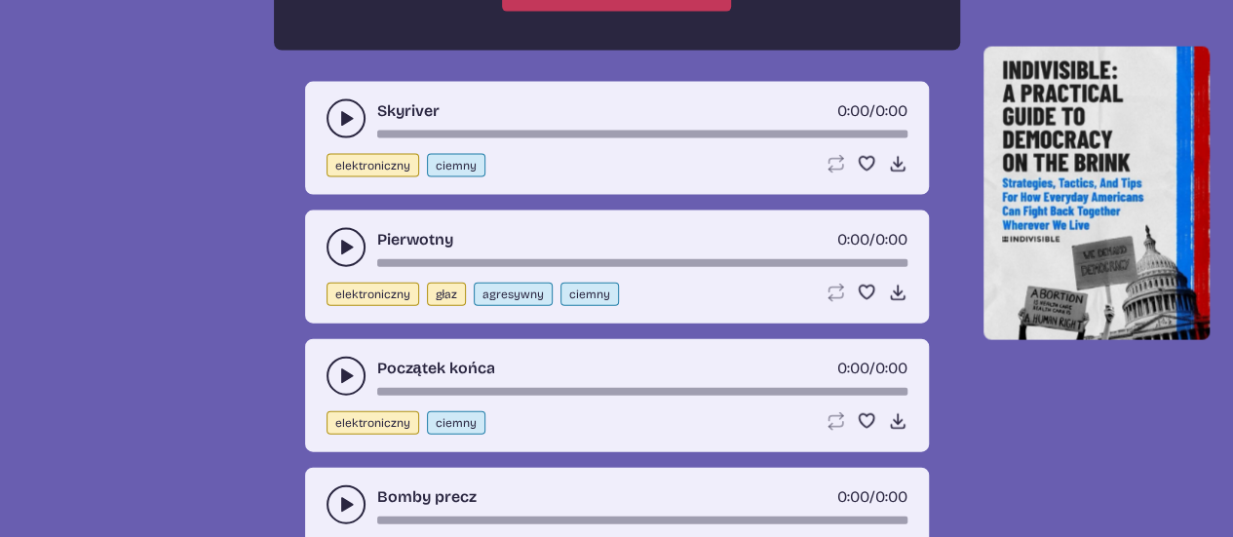
click at [333, 250] on button "play-pause toggle" at bounding box center [346, 247] width 39 height 39
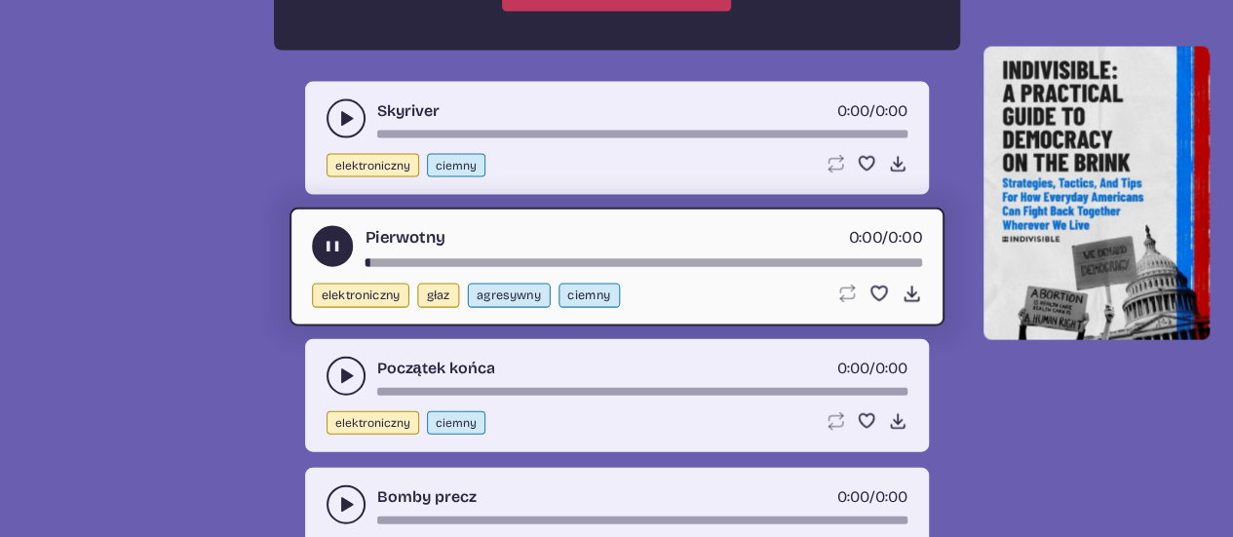
click at [333, 250] on icon "play-pause toggle" at bounding box center [332, 247] width 20 height 20
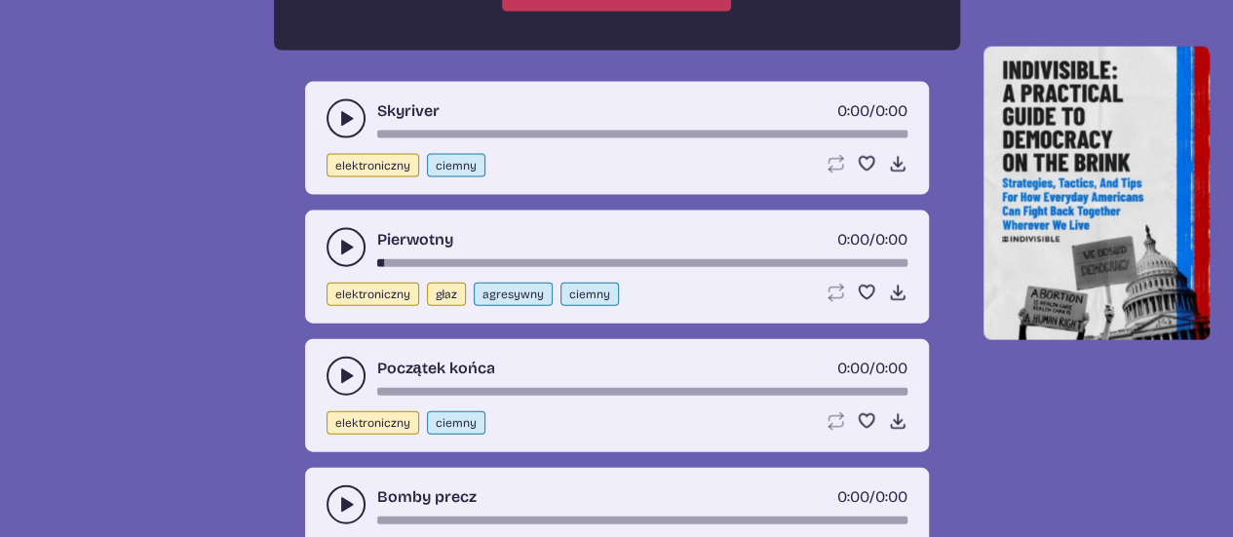
click at [345, 366] on icon "play-pause toggle" at bounding box center [345, 375] width 19 height 19
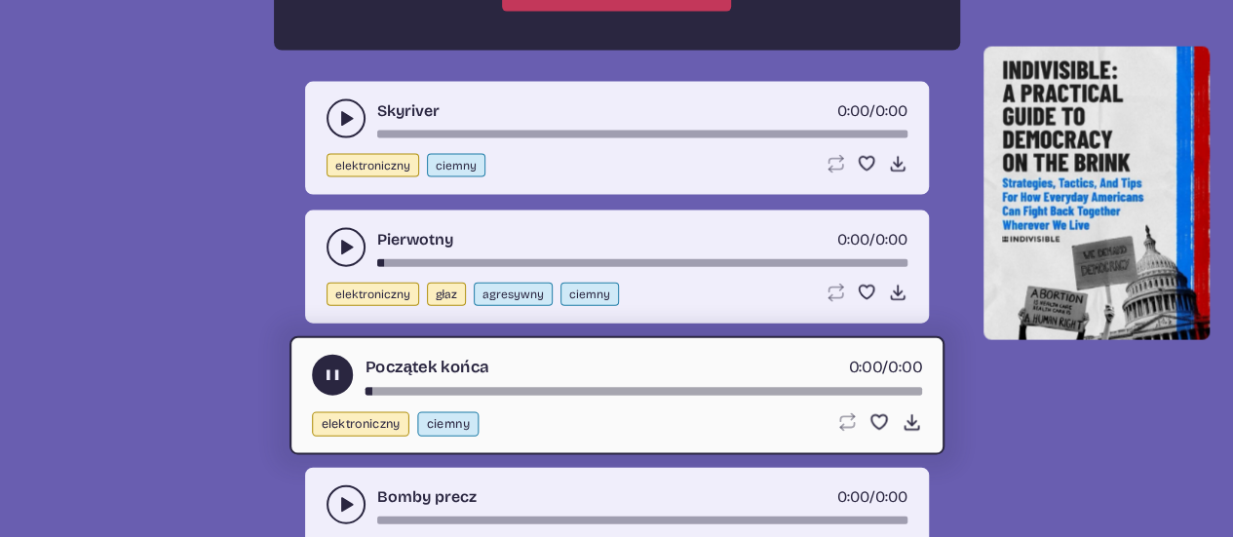
click at [509, 392] on div "Początek końca 0:00 / 0:00 elektroniczny ciemny Loop song Zapętl tę piosenkę. F…" at bounding box center [616, 395] width 655 height 119
click at [506, 388] on div "takt-czasu-piosenki" at bounding box center [643, 392] width 557 height 8
click at [392, 388] on div "takt-czasu-piosenki" at bounding box center [643, 392] width 557 height 8
click at [371, 393] on div "Początek końca 0:00 / 0:00 elektroniczny ciemny Loop song Zapętl tę piosenkę. F…" at bounding box center [616, 395] width 655 height 119
click at [369, 389] on div "takt-czasu-piosenki" at bounding box center [643, 392] width 557 height 8
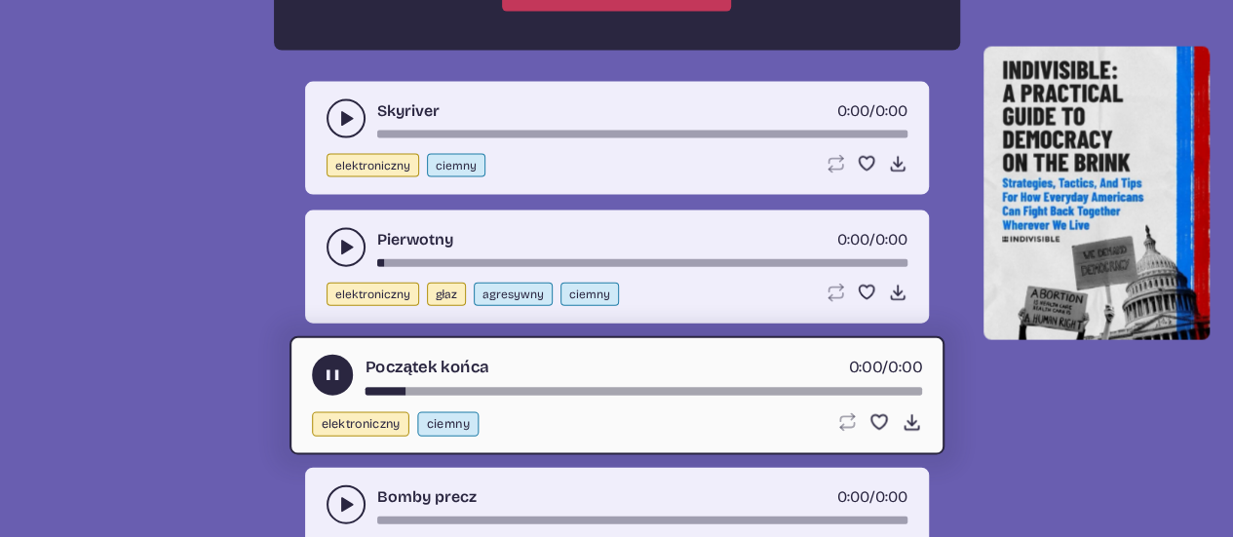
click at [491, 389] on div "takt-czasu-piosenki" at bounding box center [643, 392] width 557 height 8
click at [642, 388] on div "takt-czasu-piosenki" at bounding box center [643, 392] width 557 height 8
click at [318, 368] on button "play-pause toggle" at bounding box center [332, 375] width 41 height 41
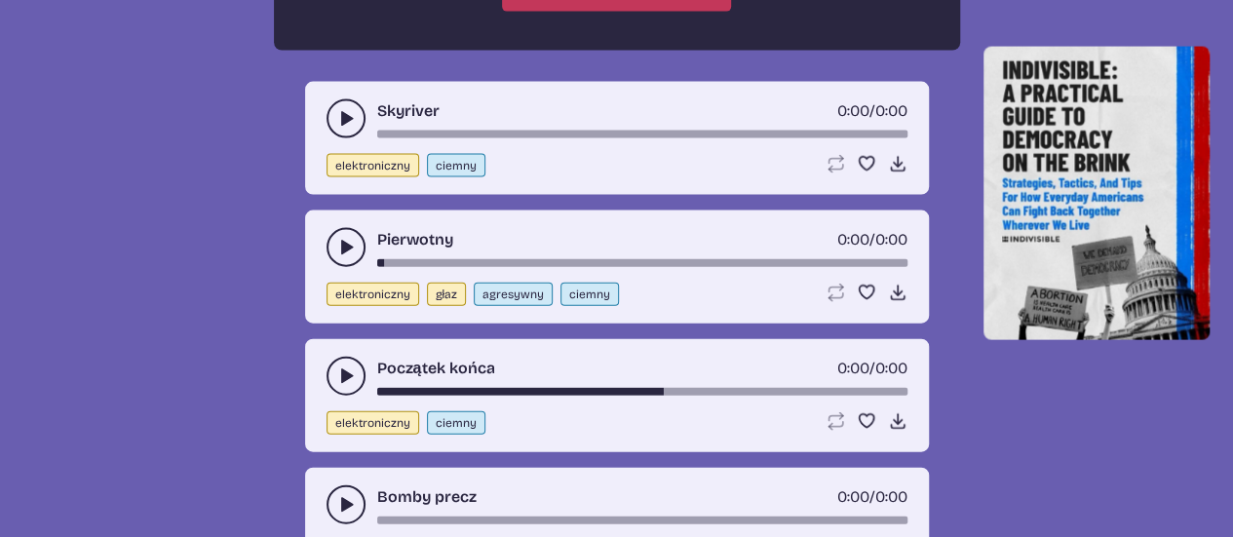
click at [342, 495] on use "play-pause toggle" at bounding box center [345, 504] width 19 height 19
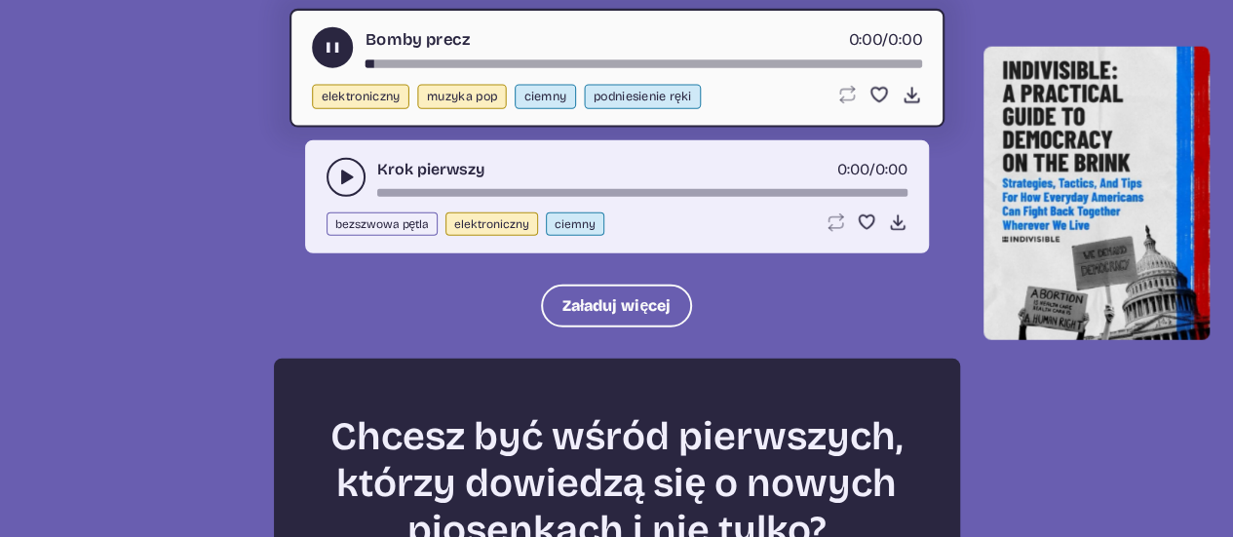
scroll to position [2539, 0]
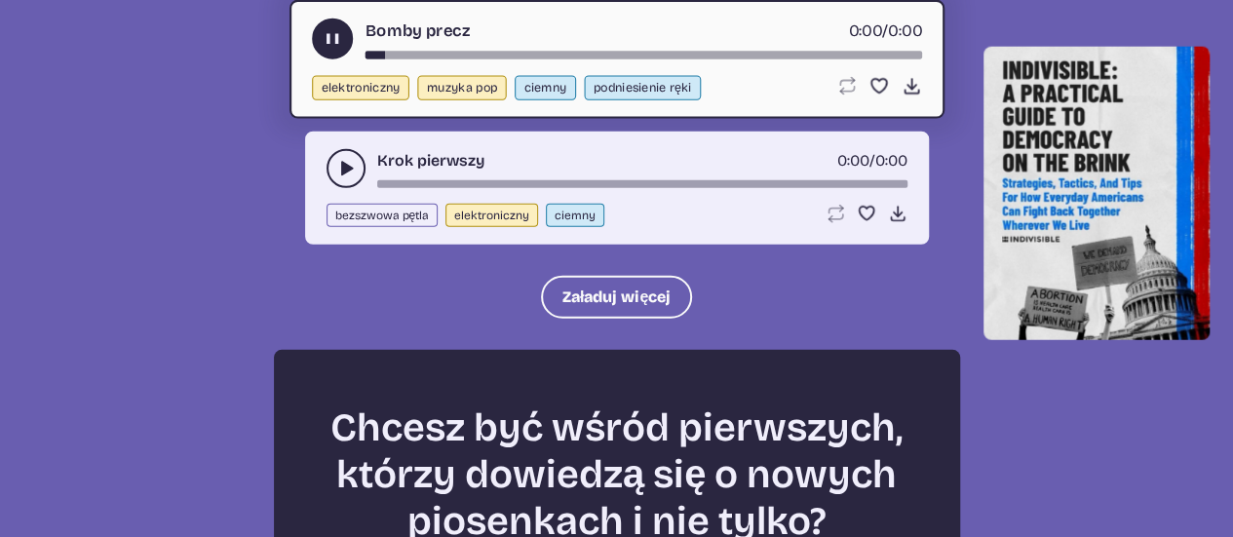
click at [603, 300] on button "Załaduj więcej" at bounding box center [616, 297] width 151 height 43
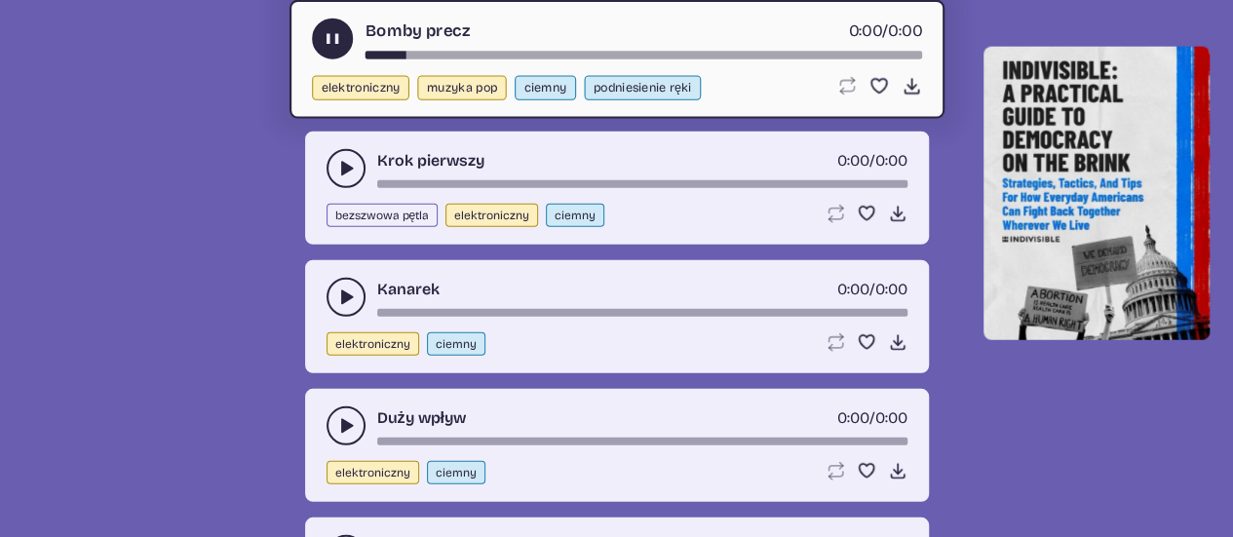
click at [341, 289] on use "play-pause toggle" at bounding box center [345, 297] width 19 height 19
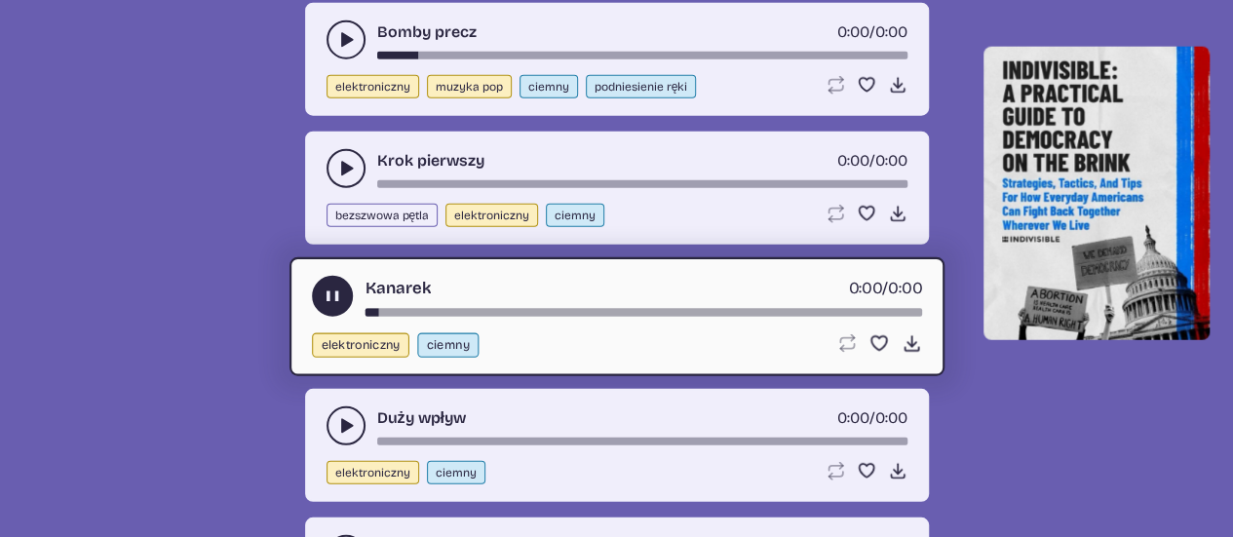
click at [530, 293] on div "Kanarek 0:00 / 0:00" at bounding box center [617, 296] width 610 height 41
click at [526, 299] on div "Kanarek 0:00 / 0:00" at bounding box center [617, 296] width 610 height 41
click at [522, 309] on div "takt-czasu-piosenki" at bounding box center [643, 313] width 557 height 8
click at [331, 277] on button "play-pause toggle" at bounding box center [332, 296] width 41 height 41
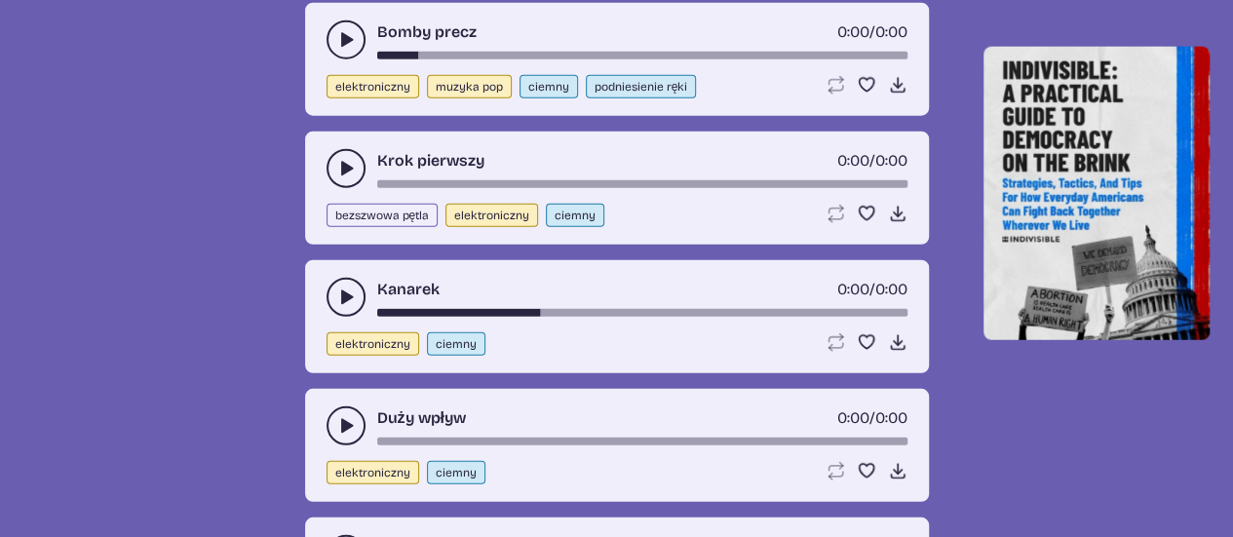
click at [337, 420] on icon "play-pause toggle" at bounding box center [345, 425] width 19 height 19
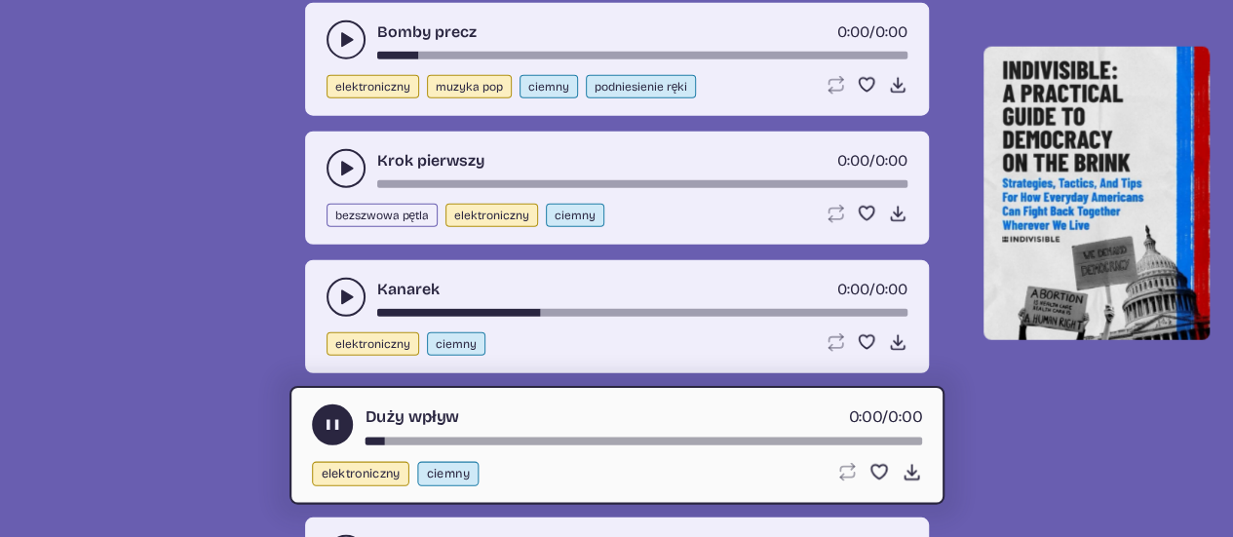
click at [421, 438] on div "takt-czasu-piosenki" at bounding box center [643, 442] width 557 height 8
click at [338, 416] on use "play-pause toggle" at bounding box center [332, 425] width 20 height 20
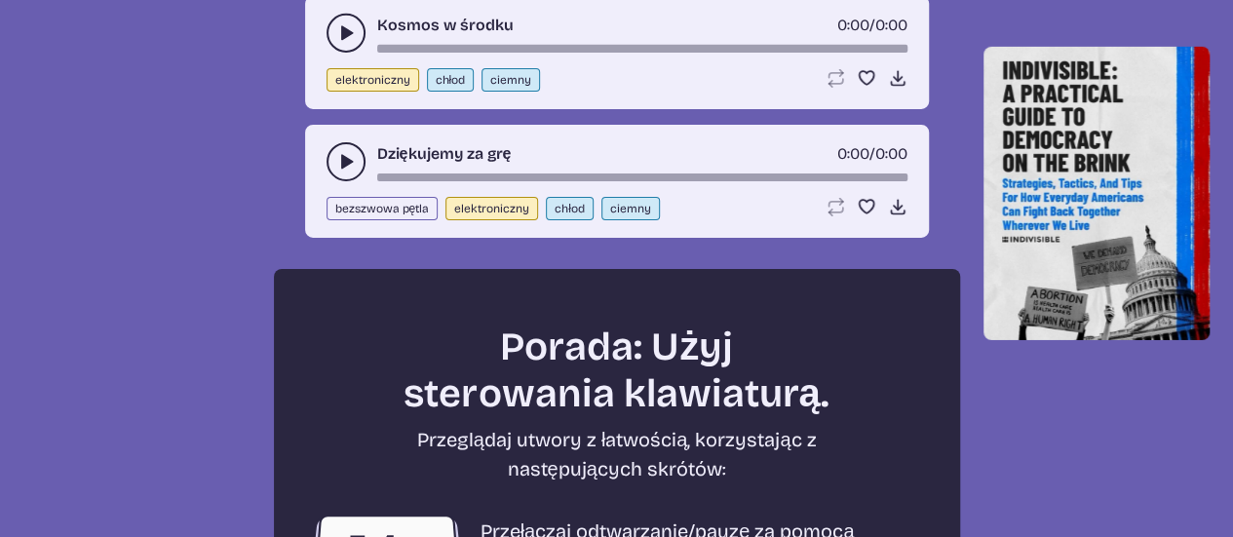
scroll to position [3118, 0]
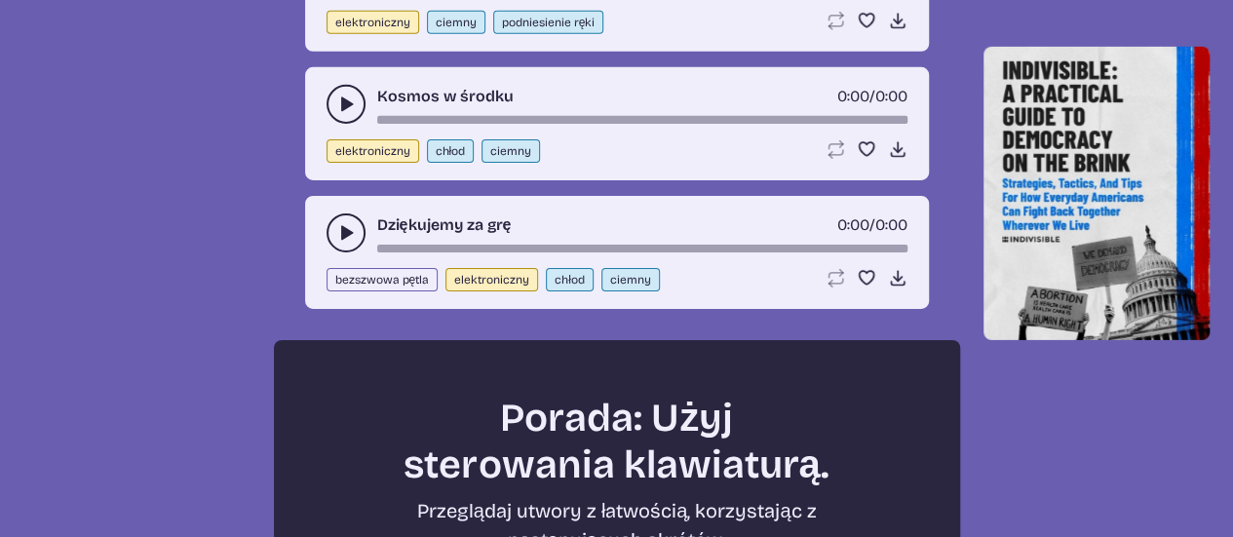
click at [327, 101] on button "play-pause toggle" at bounding box center [346, 104] width 39 height 39
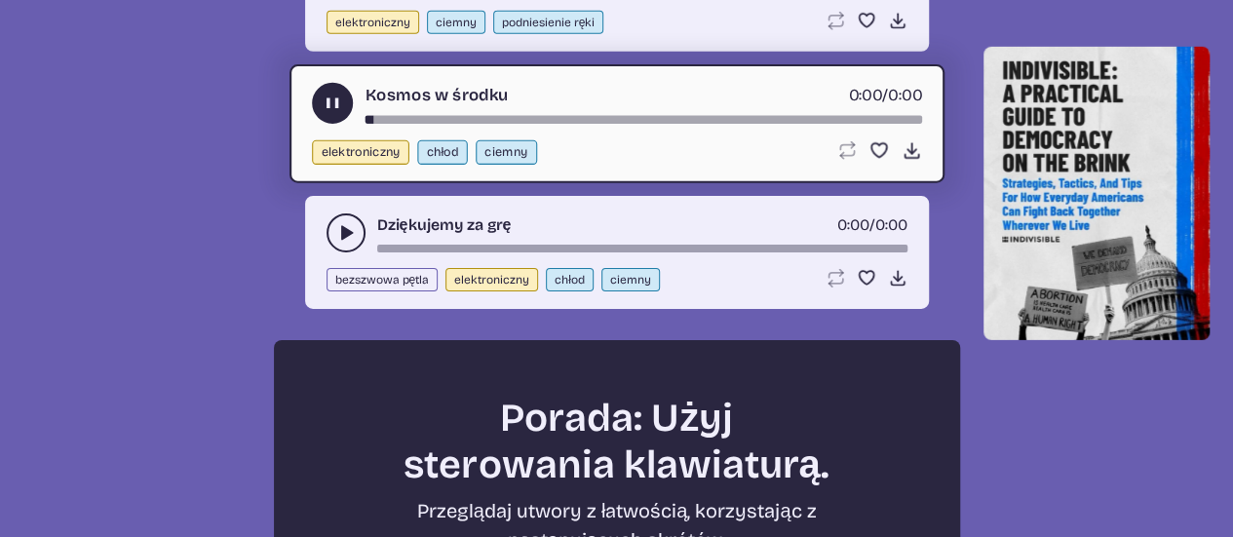
click at [331, 220] on button "play-pause toggle" at bounding box center [346, 232] width 39 height 39
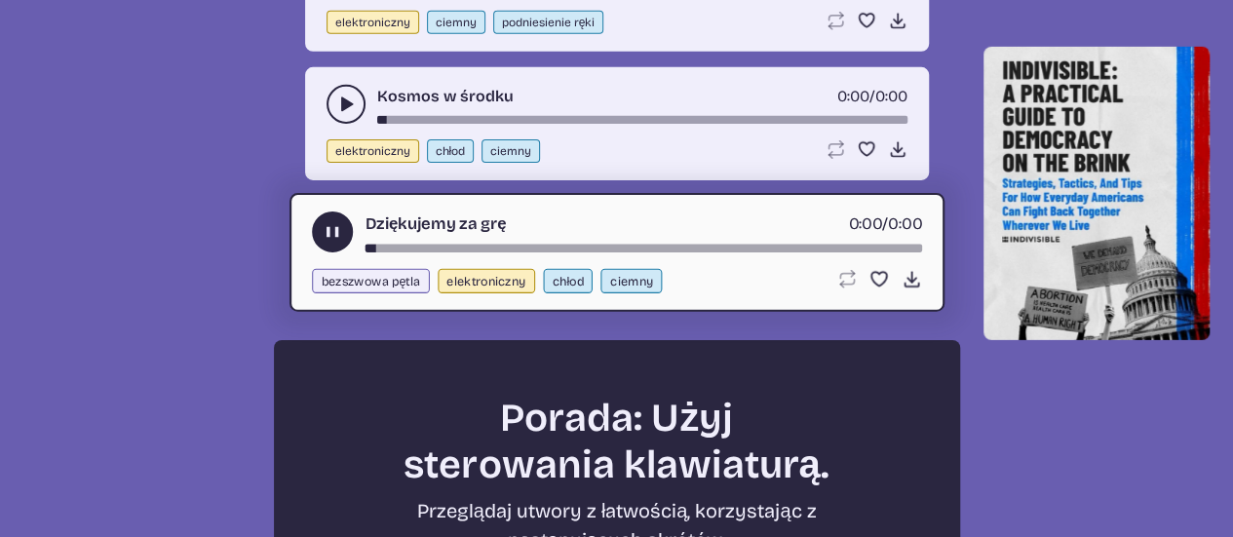
click at [487, 245] on div "takt-czasu-piosenki" at bounding box center [643, 249] width 557 height 8
click at [319, 228] on button "play-pause toggle" at bounding box center [332, 231] width 41 height 41
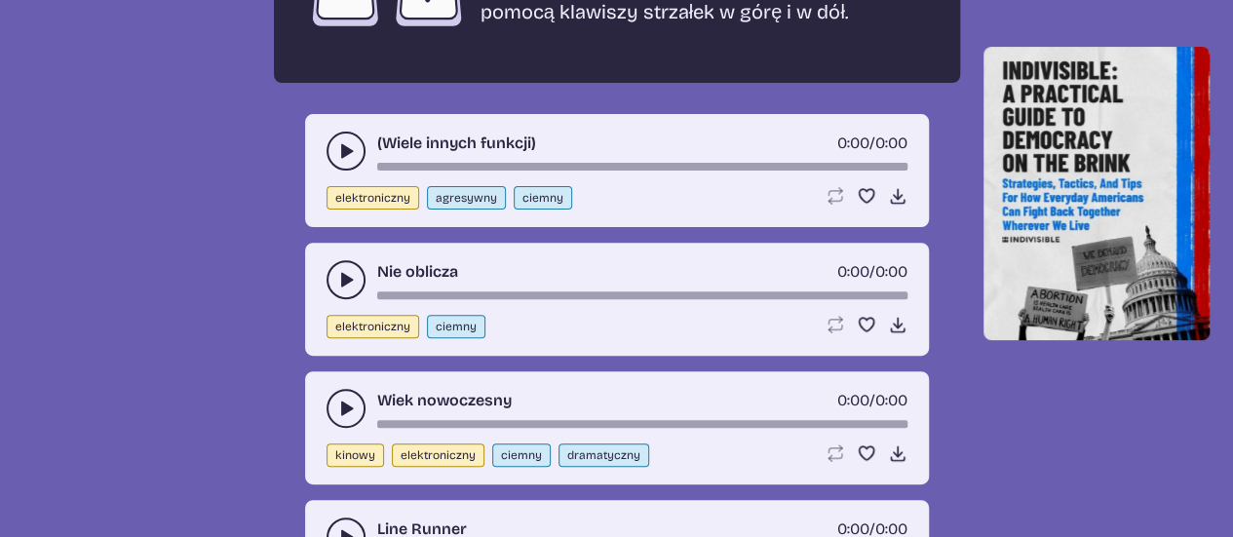
scroll to position [3994, 0]
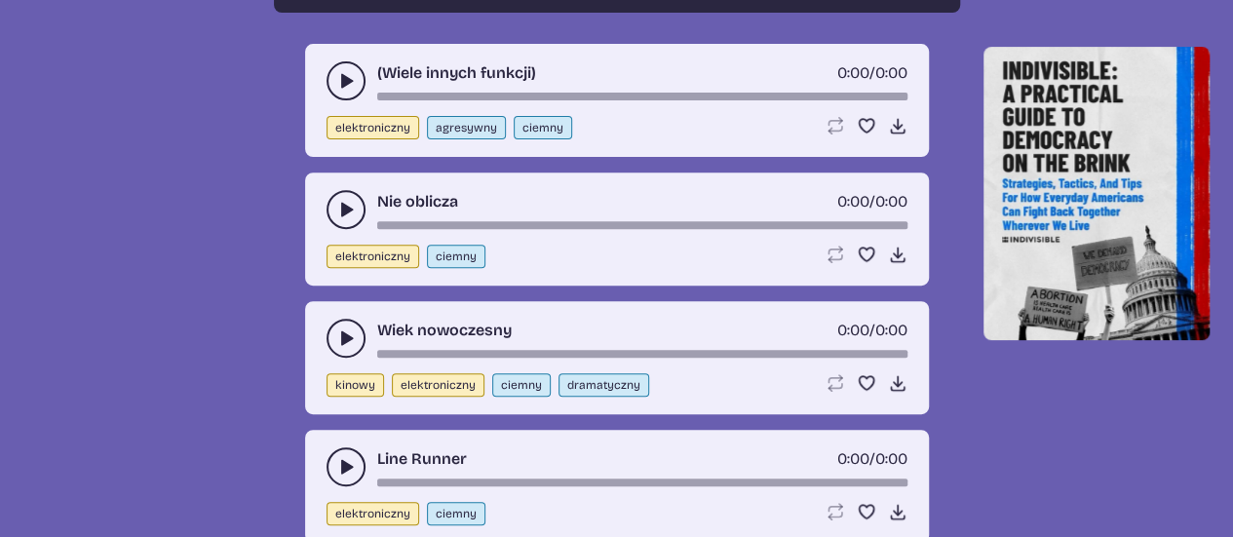
click at [339, 447] on button "play-pause toggle" at bounding box center [346, 466] width 39 height 39
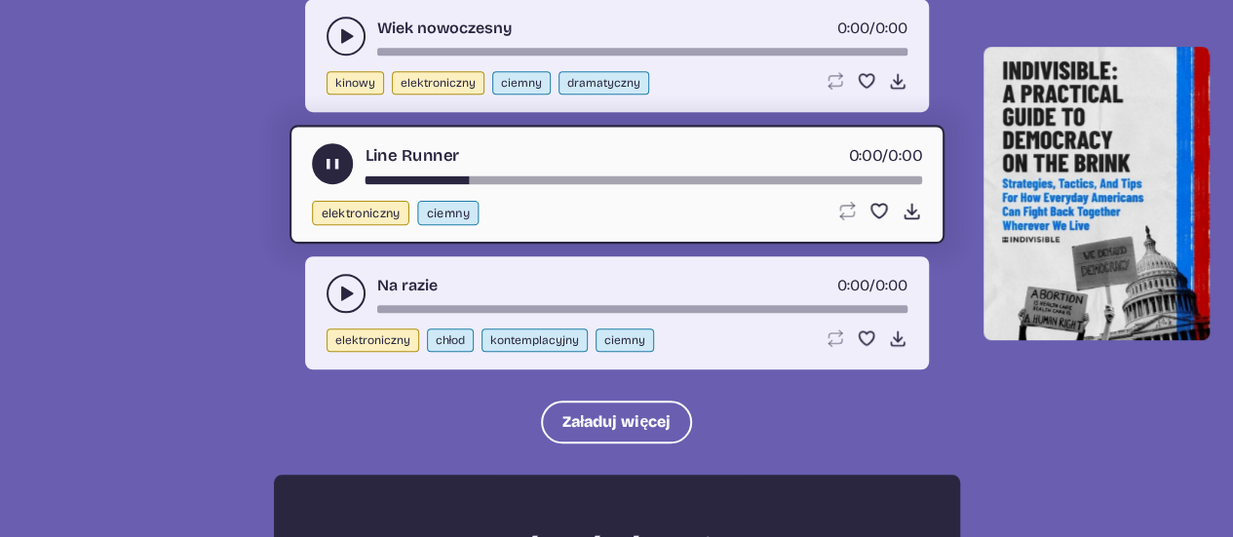
scroll to position [4325, 0]
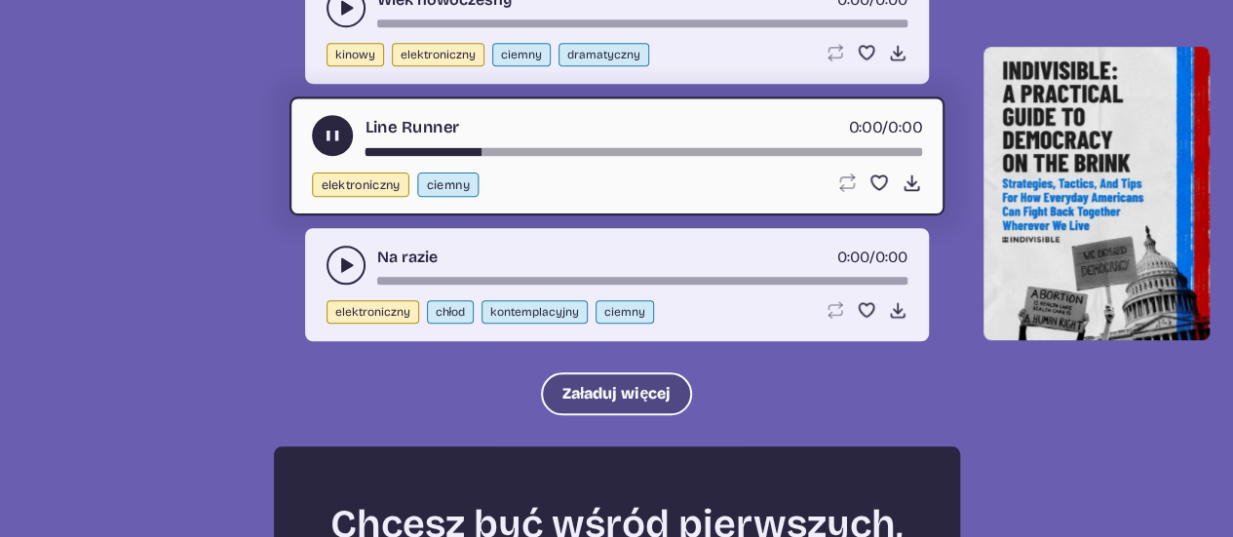
click at [571, 384] on font "Załaduj więcej" at bounding box center [616, 393] width 108 height 19
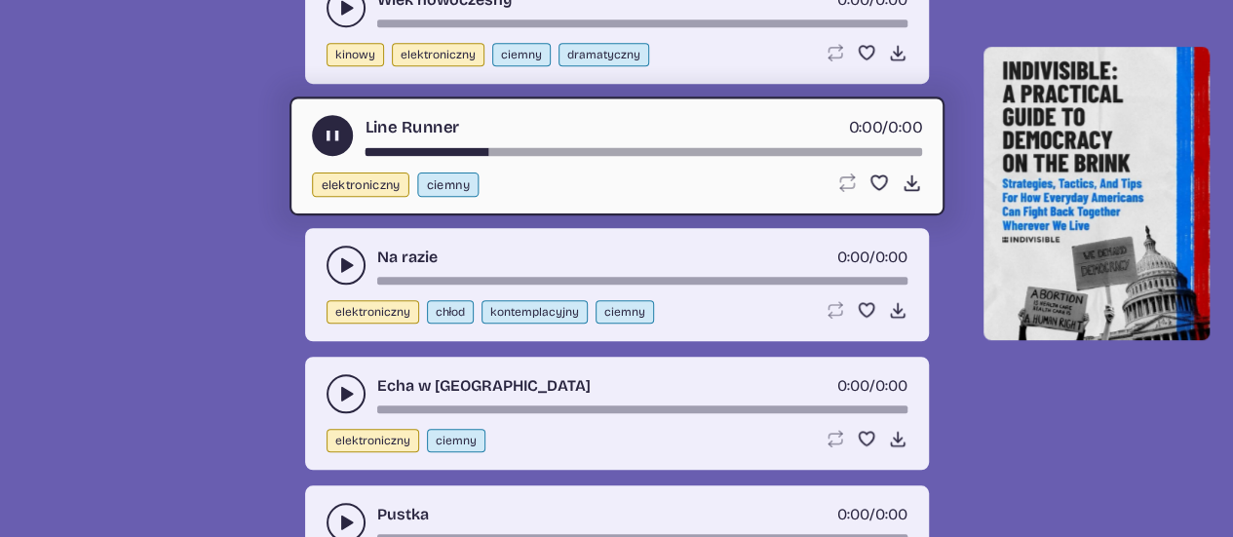
click at [347, 391] on button "play-pause toggle" at bounding box center [346, 393] width 39 height 39
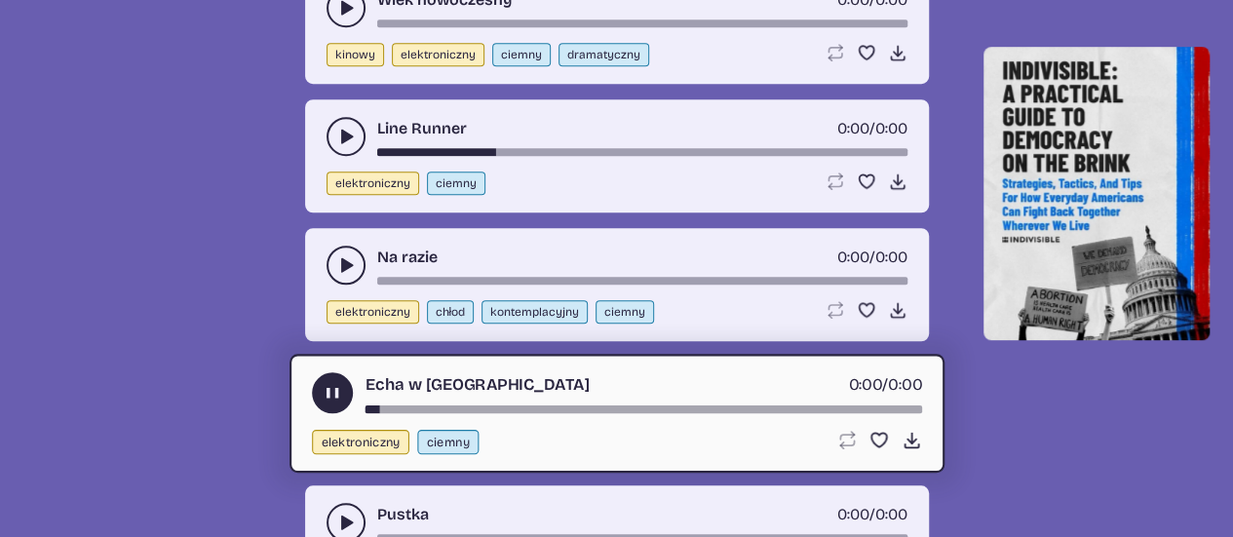
scroll to position [4794, 0]
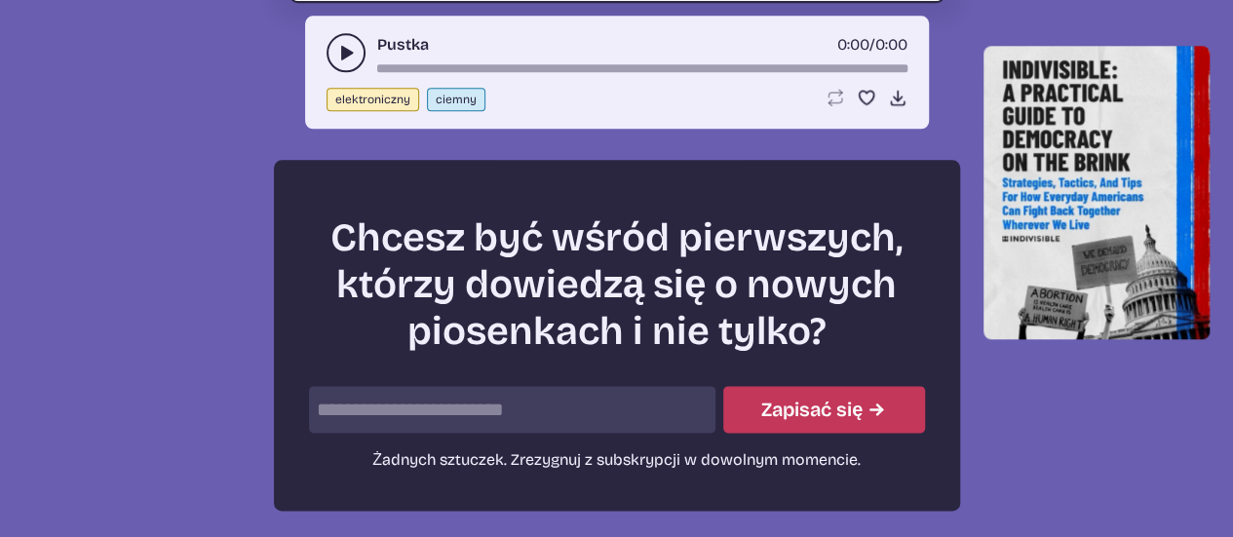
drag, startPoint x: 1230, startPoint y: 464, endPoint x: 1226, endPoint y: 439, distance: 25.6
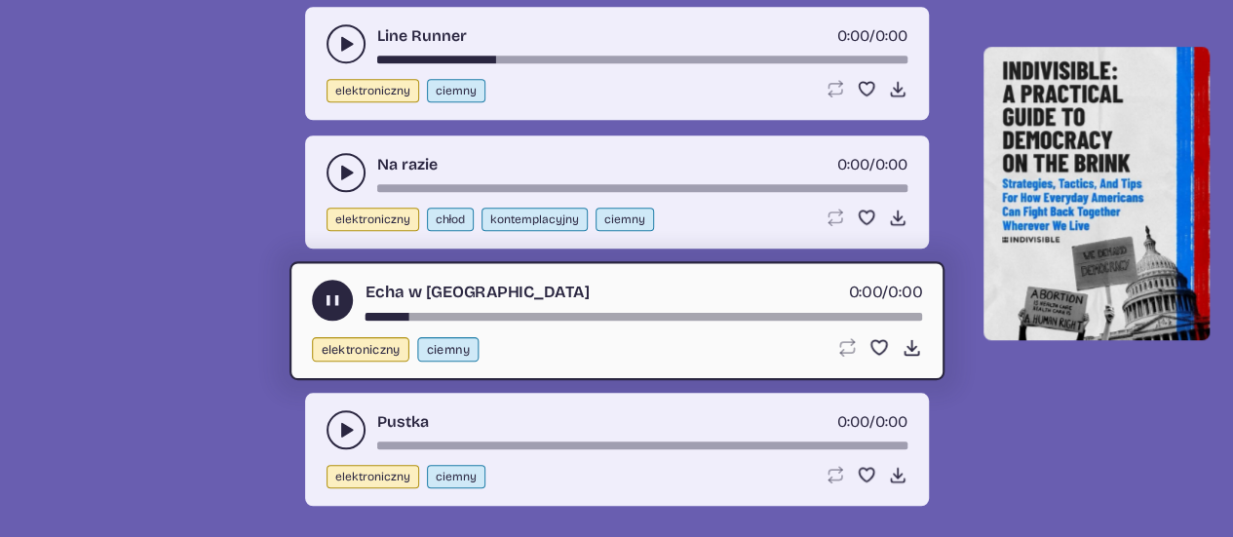
scroll to position [4468, 0]
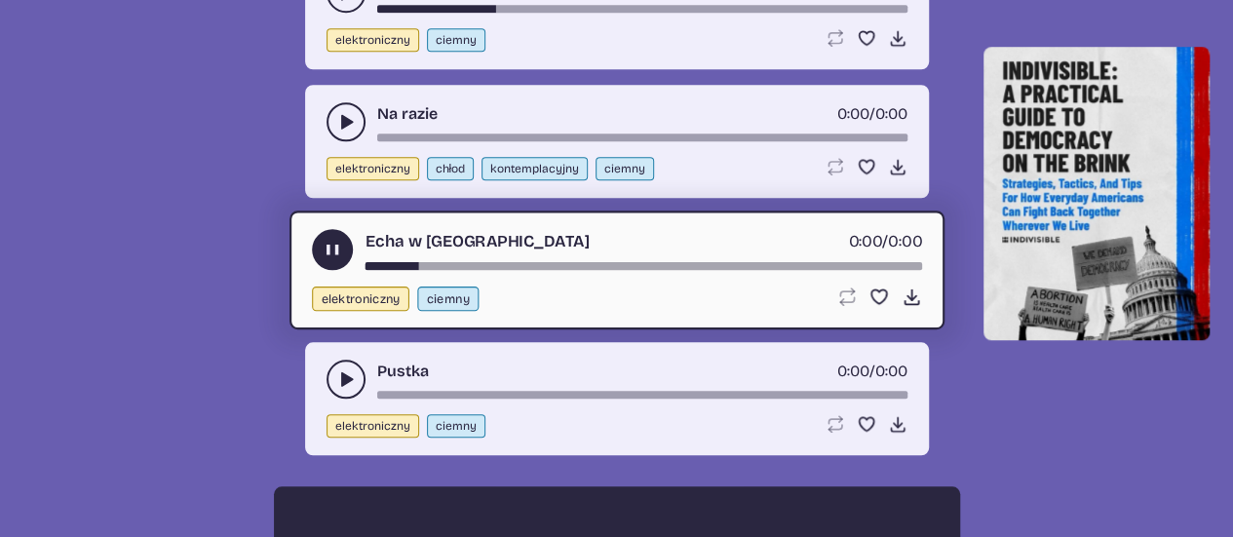
click at [492, 262] on div "takt-czasu-piosenki" at bounding box center [643, 266] width 557 height 8
click at [343, 373] on icon "play-pause toggle" at bounding box center [345, 378] width 19 height 19
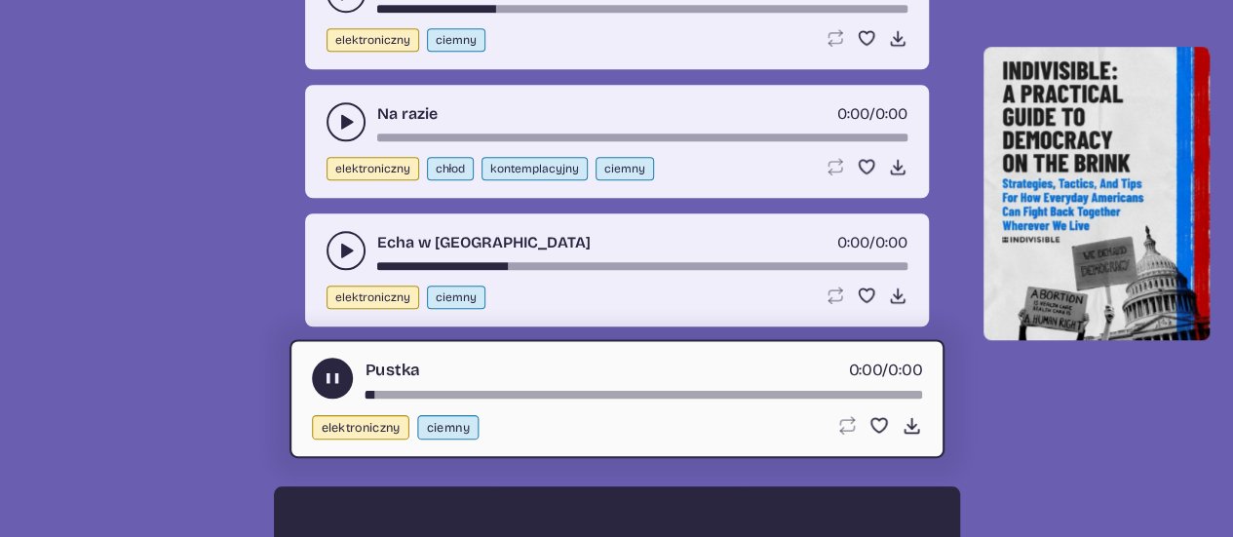
click at [509, 391] on div "takt-czasu-piosenki" at bounding box center [643, 395] width 557 height 8
click at [326, 368] on icon "play-pause toggle" at bounding box center [332, 378] width 20 height 20
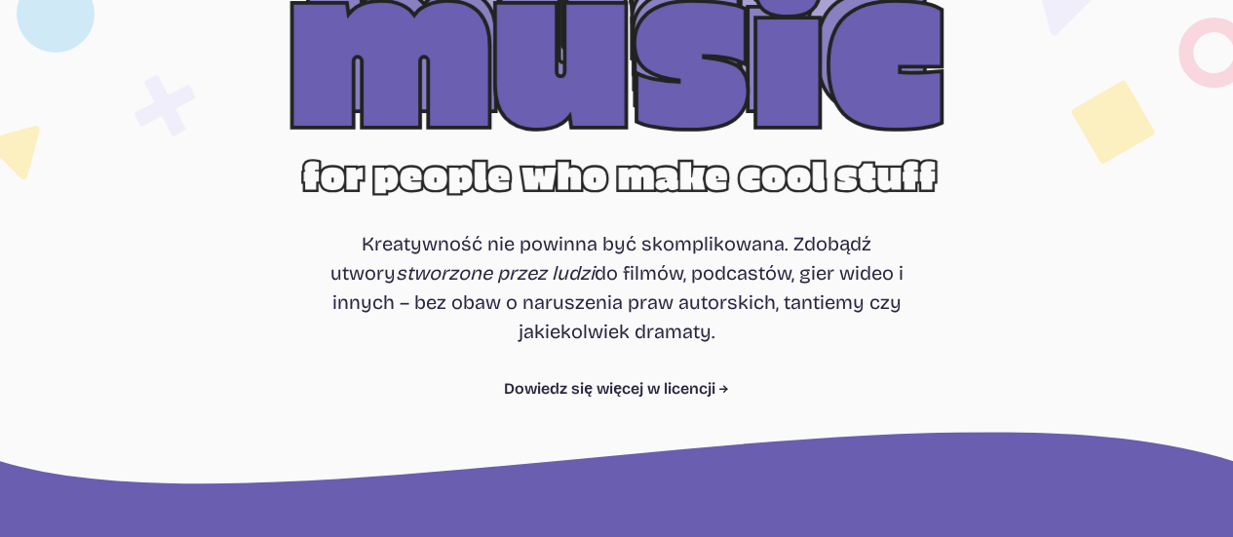
scroll to position [9, 0]
